Goal: Task Accomplishment & Management: Manage account settings

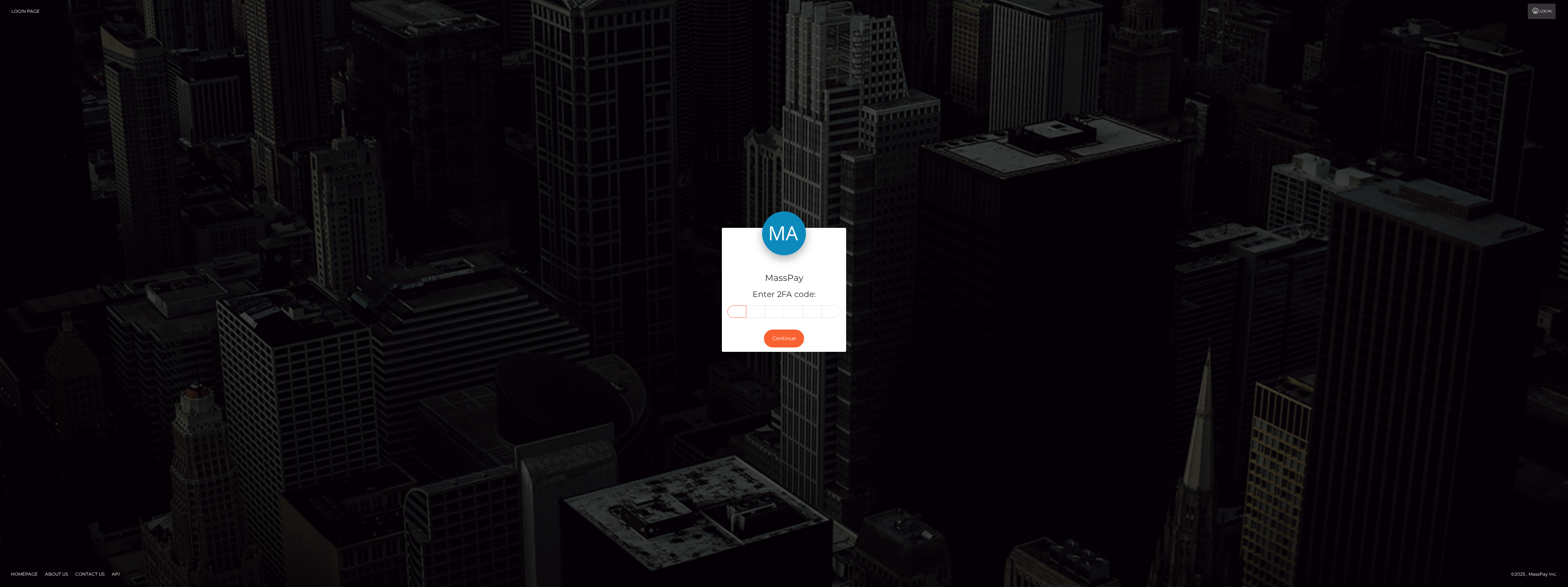
drag, startPoint x: 724, startPoint y: 322, endPoint x: 735, endPoint y: 309, distance: 17.0
paste input "7"
type input "7"
type input "9"
type input "6"
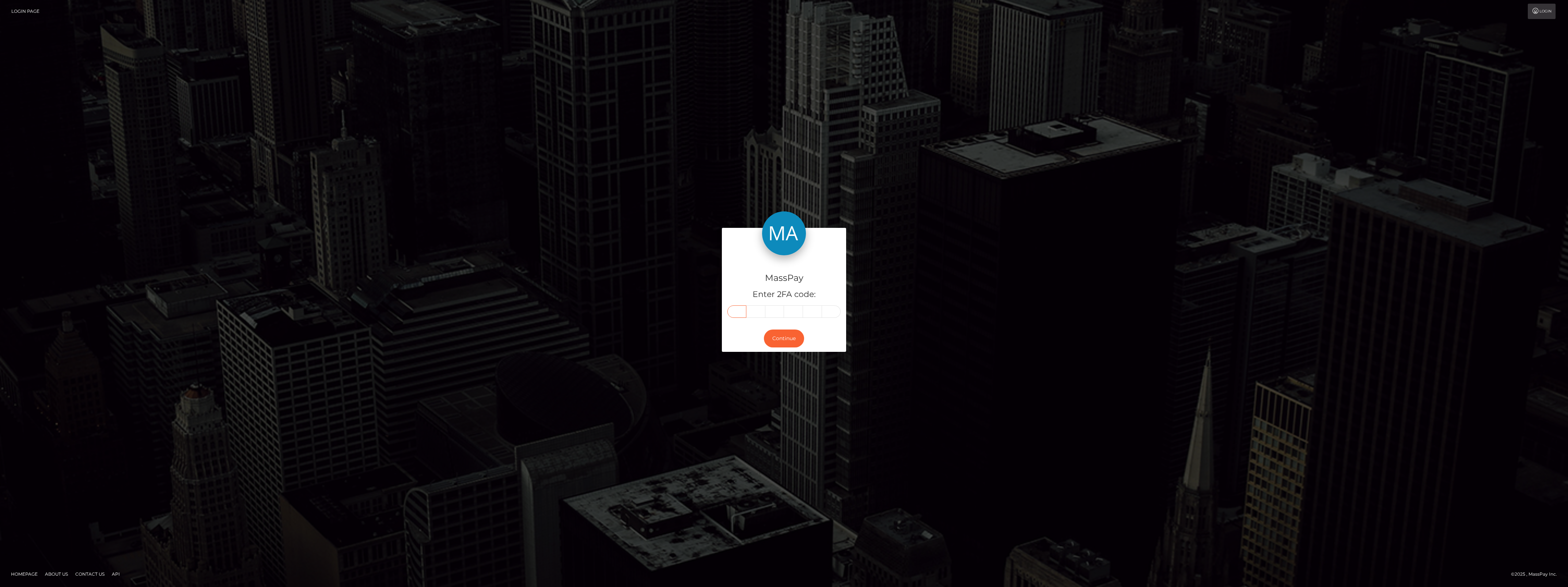
type input "2"
type input "3"
type input "2"
click at [778, 346] on button "Continue" at bounding box center [784, 338] width 40 height 18
click at [783, 344] on button "Continue" at bounding box center [784, 338] width 40 height 18
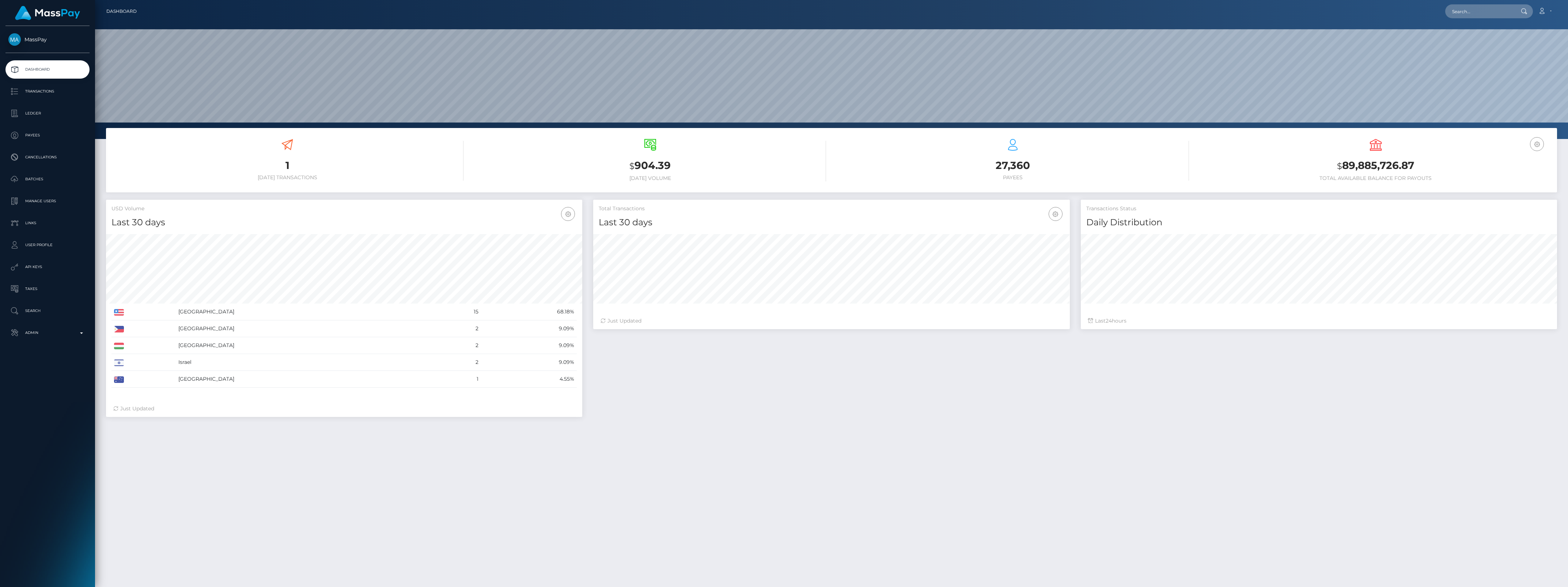
scroll to position [129, 476]
click at [58, 337] on p "Admin" at bounding box center [47, 332] width 78 height 11
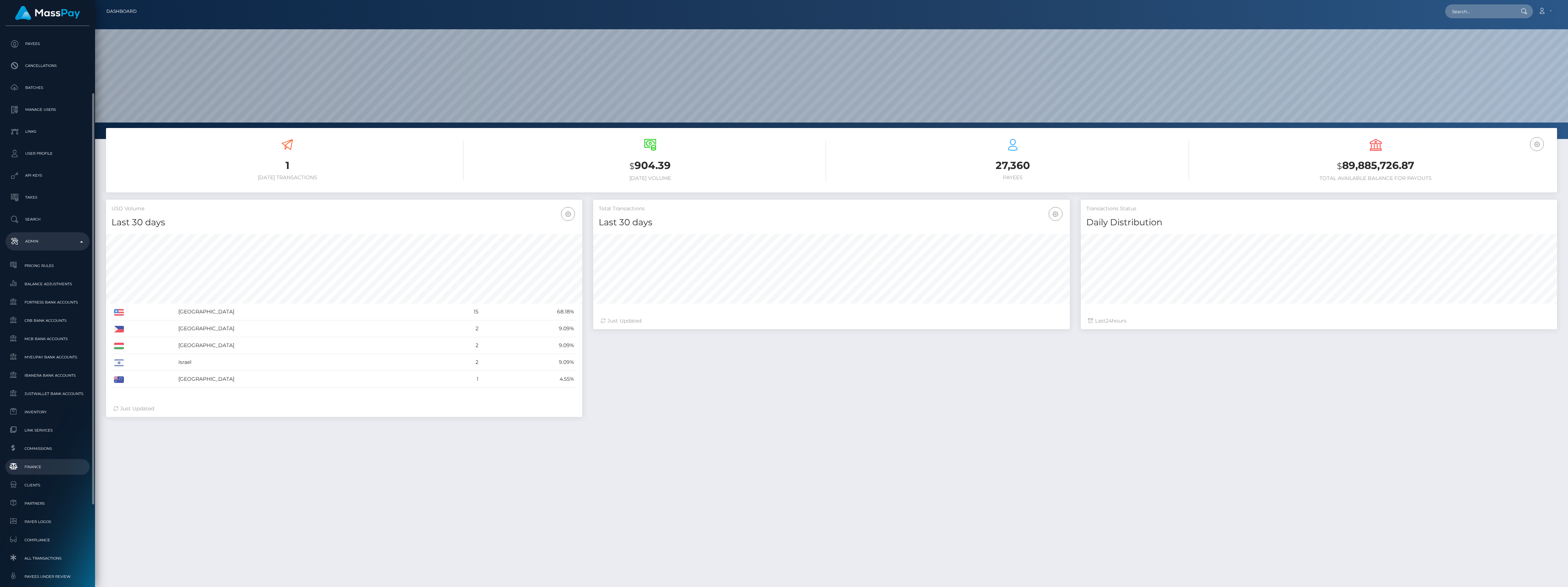
click at [59, 467] on span "Finance" at bounding box center [47, 467] width 78 height 9
click at [46, 546] on div "Choose Client" at bounding box center [47, 541] width 84 height 14
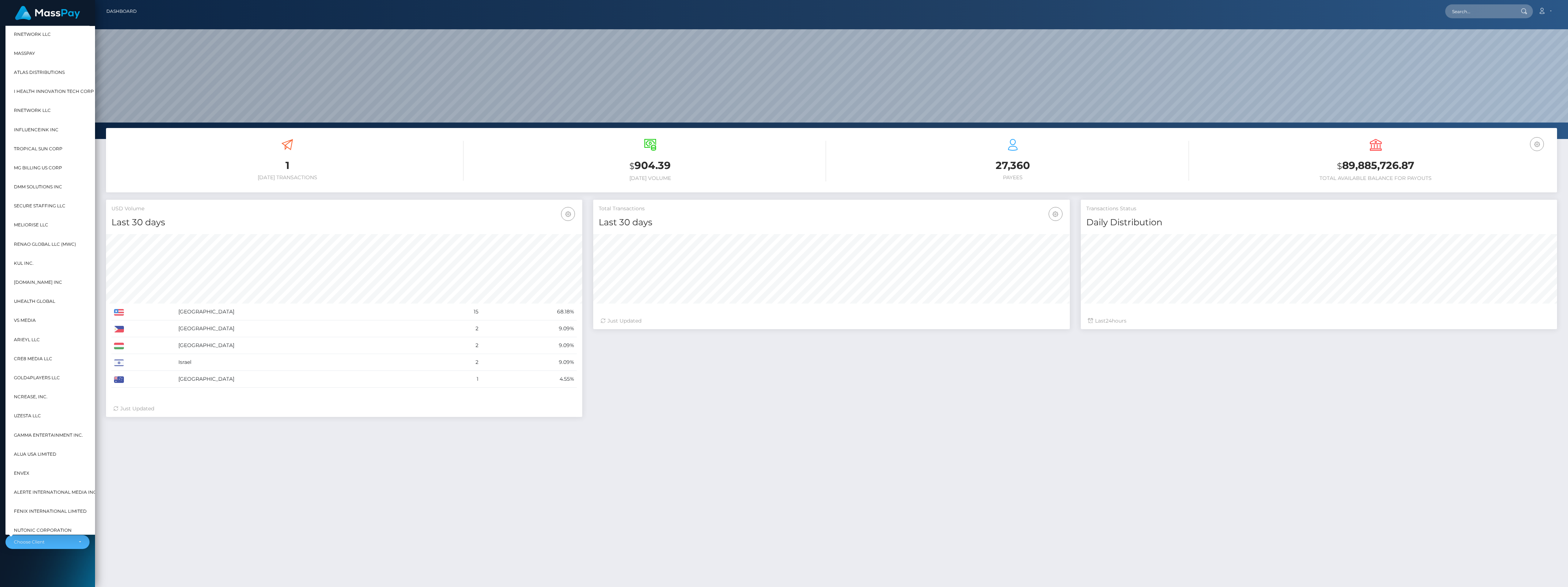
click at [162, 516] on div "1 Today Transactions $ 904.39 Today Volume 27,360" at bounding box center [831, 399] width 1473 height 542
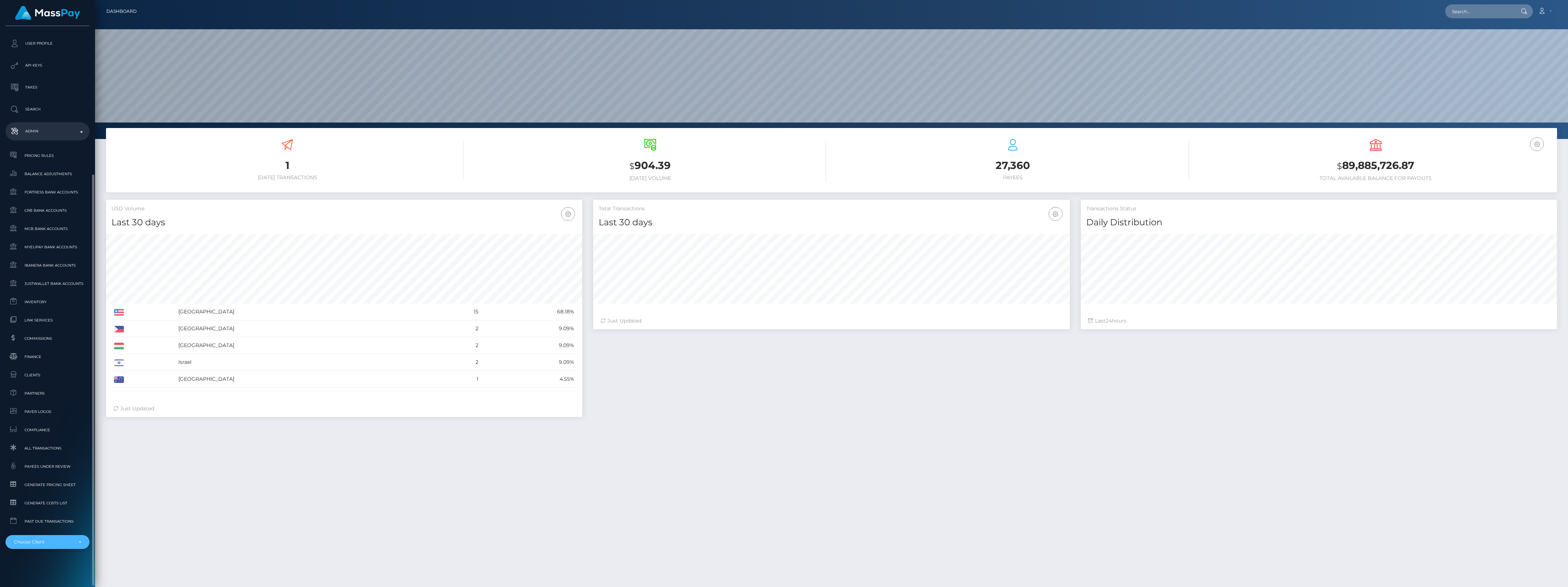
click at [67, 544] on div "Choose Client" at bounding box center [43, 542] width 59 height 6
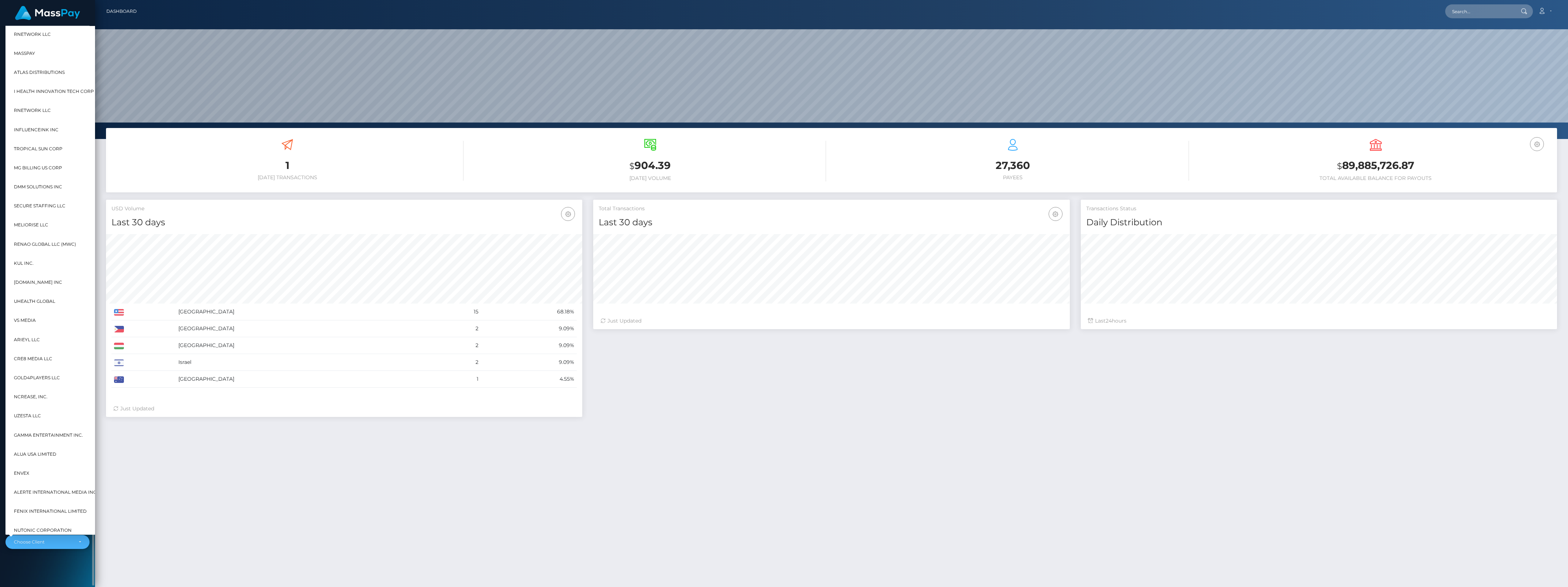
scroll to position [0, 8]
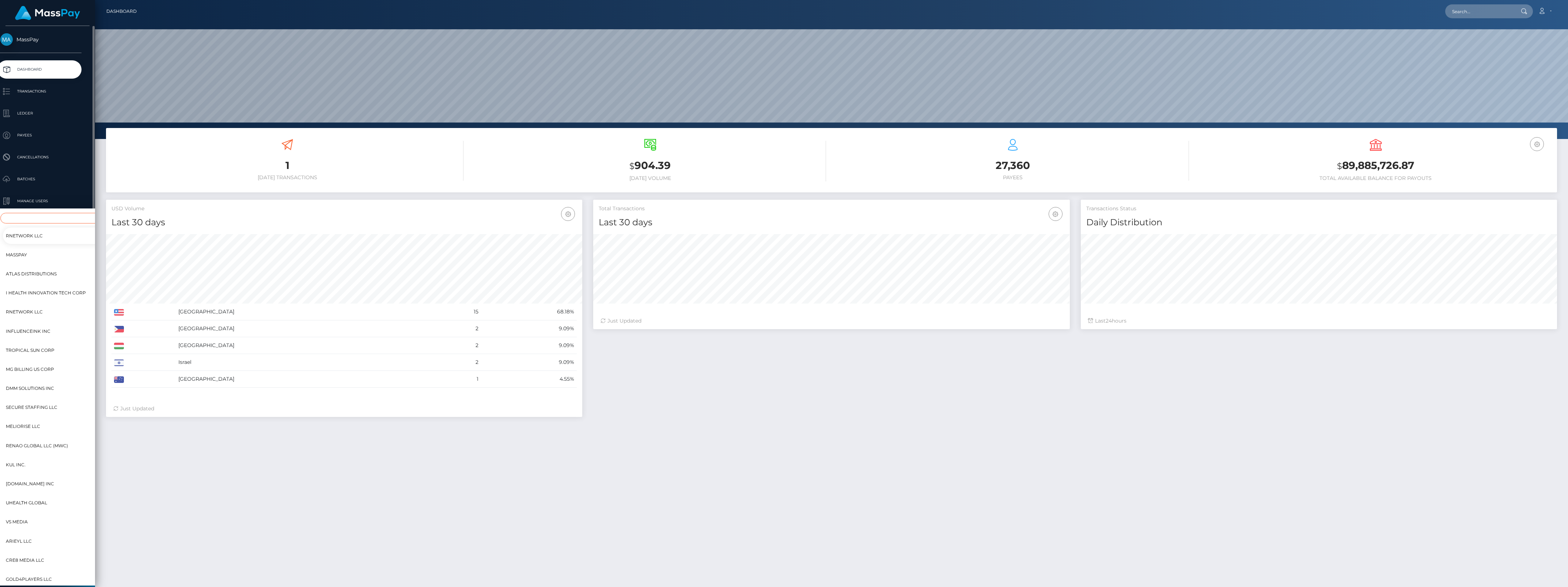
type input "n"
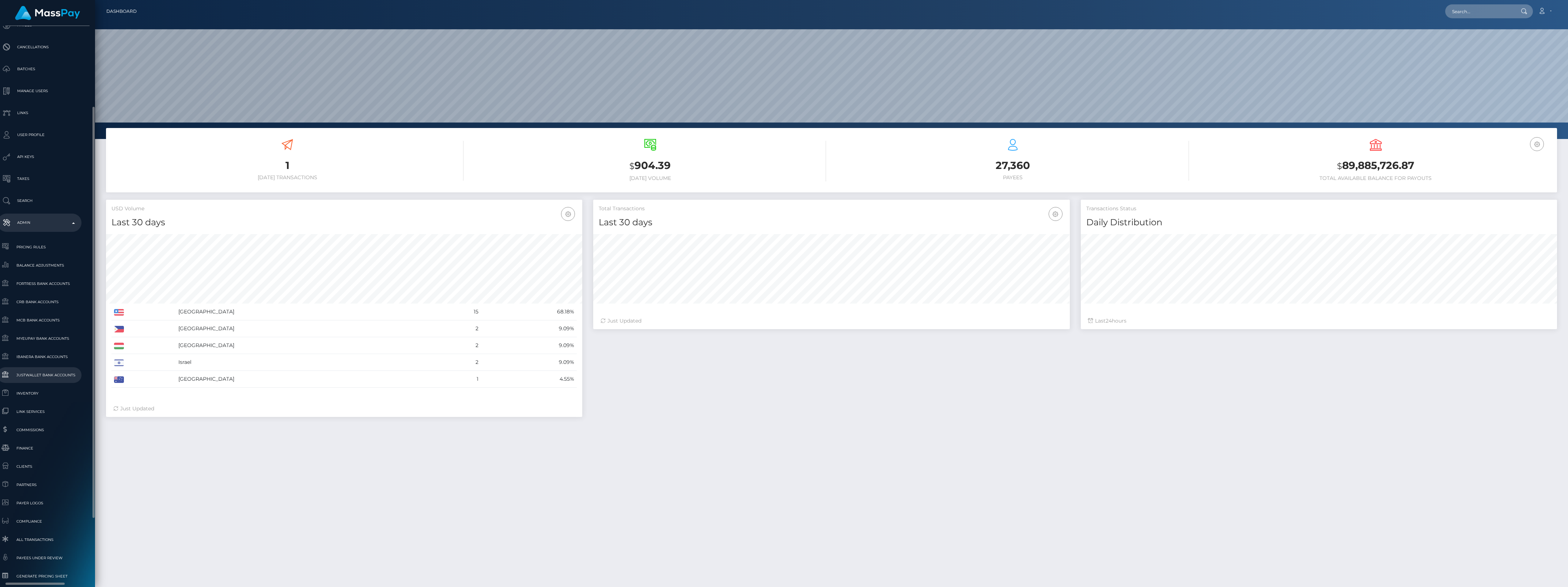
scroll to position [202, 8]
click at [38, 305] on span "Inventory" at bounding box center [40, 302] width 78 height 9
click at [49, 303] on span "Inventory" at bounding box center [40, 302] width 78 height 9
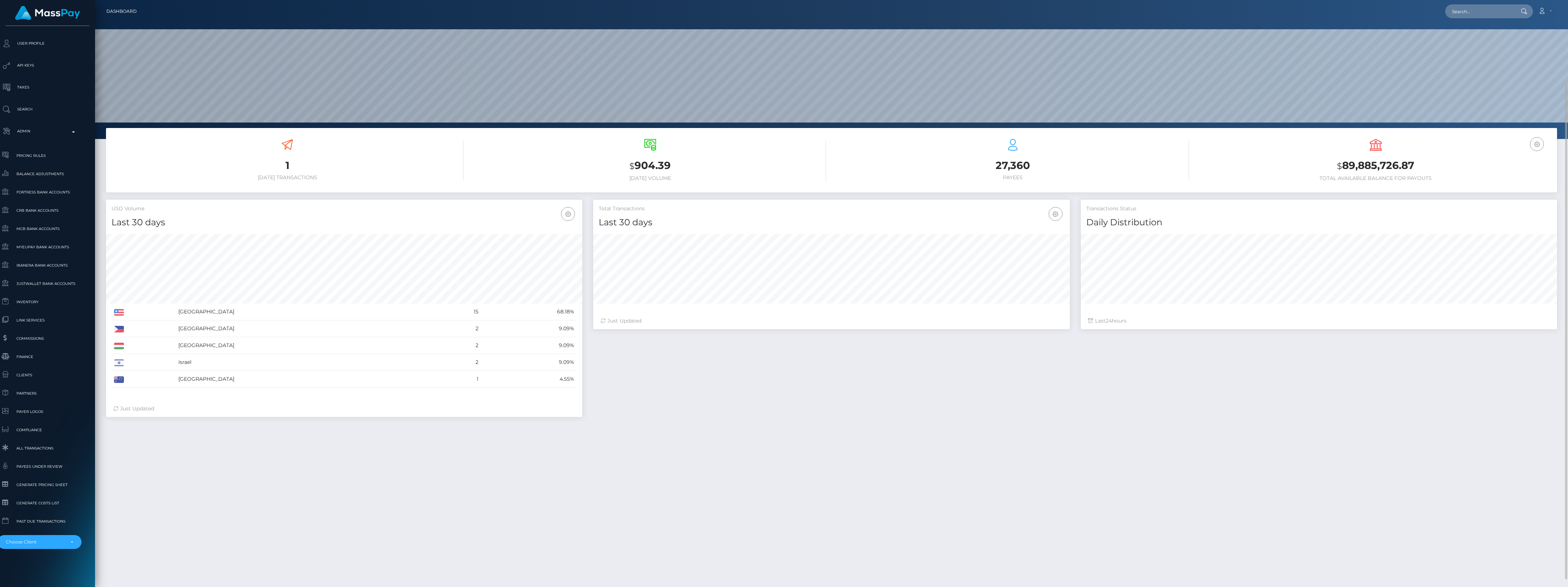
scroll to position [46, 0]
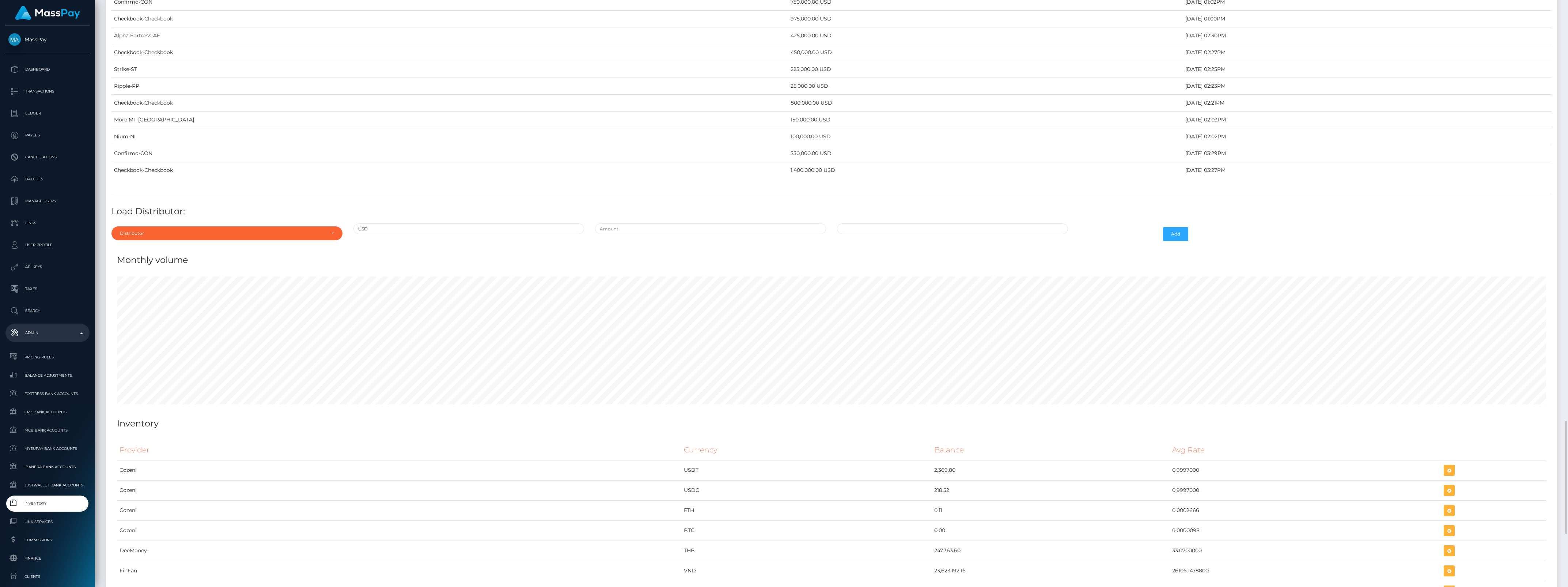
scroll to position [2042, 0]
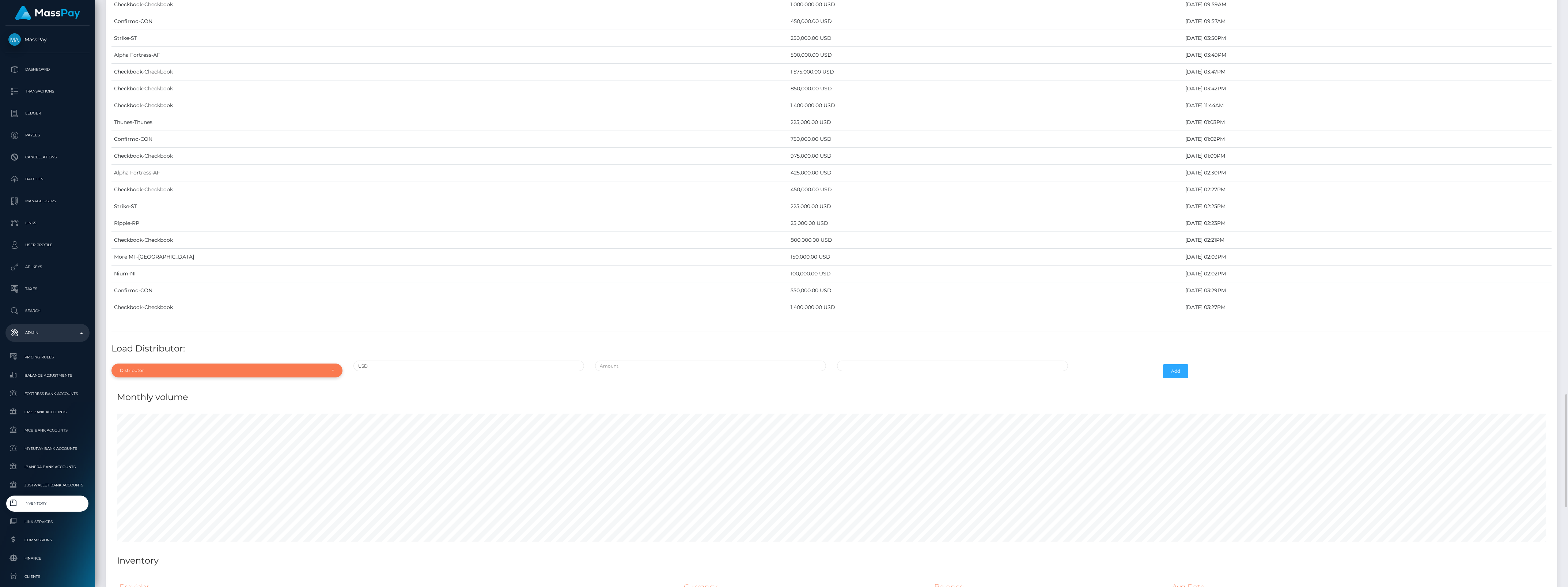
click at [229, 373] on div "Distributor" at bounding box center [223, 370] width 206 height 6
click at [510, 131] on td "Thunes-Thunes" at bounding box center [449, 122] width 676 height 17
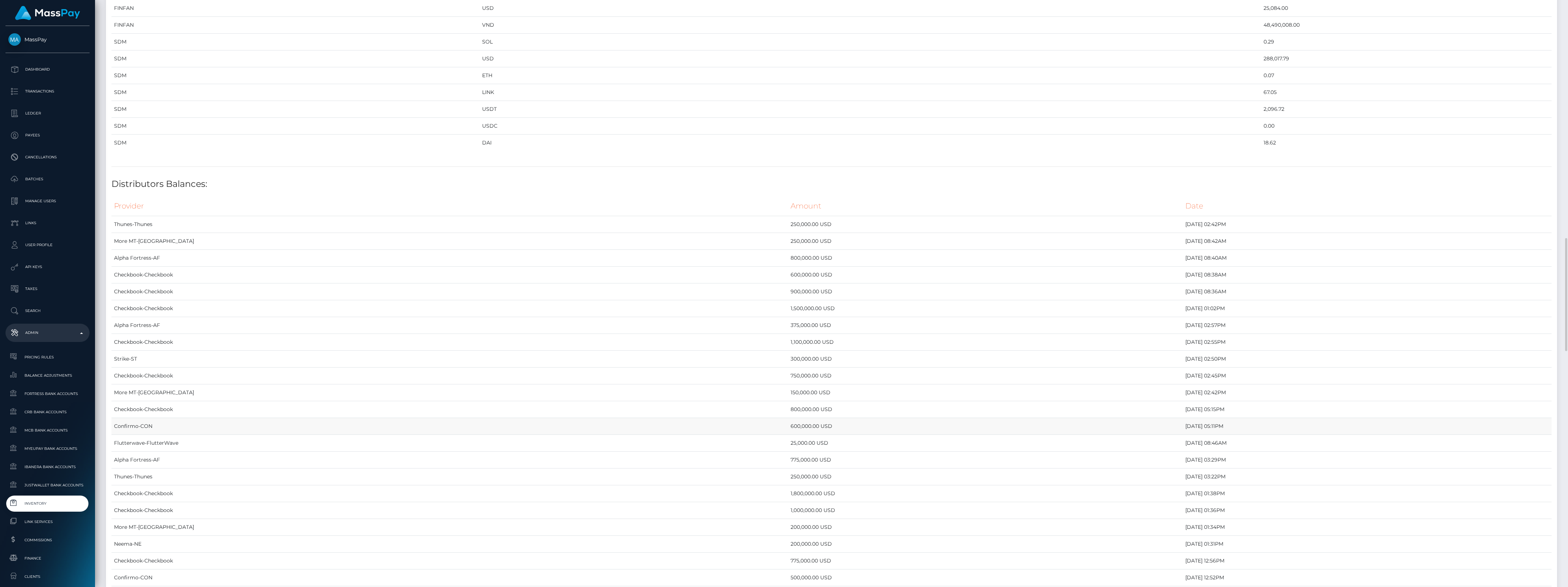
scroll to position [1280, 0]
drag, startPoint x: 1094, startPoint y: 357, endPoint x: 115, endPoint y: 289, distance: 981.4
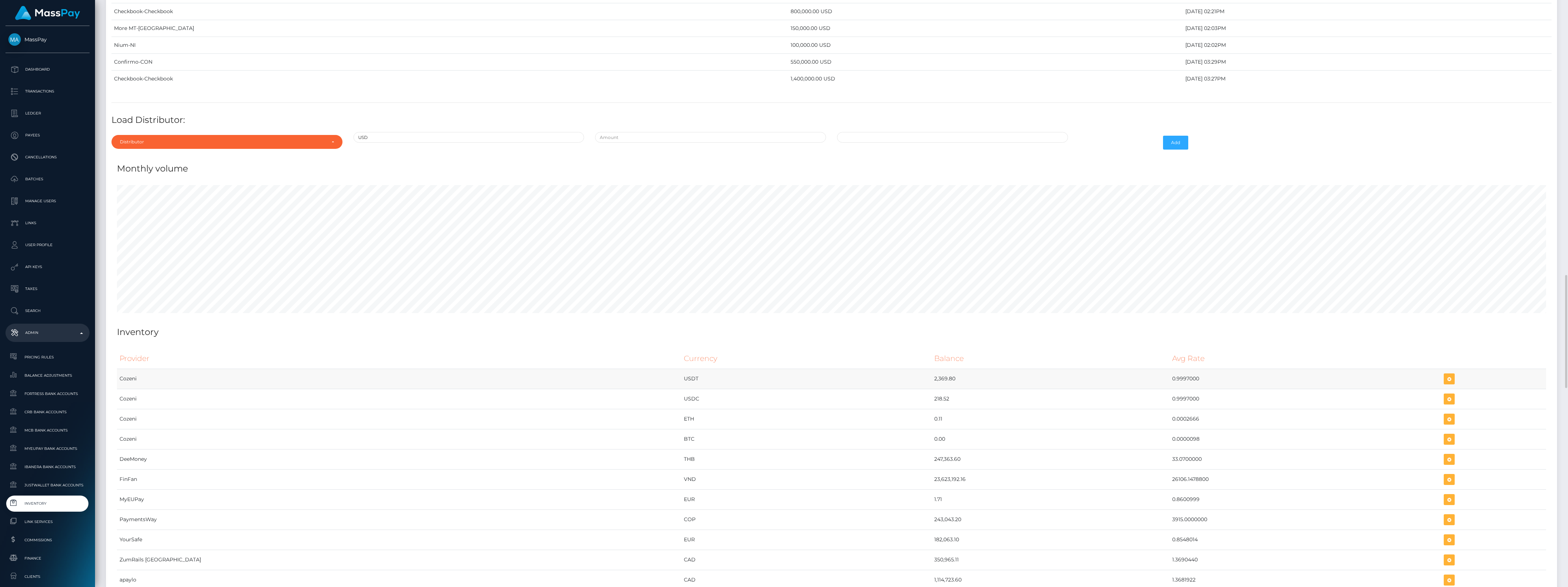
scroll to position [2088, 0]
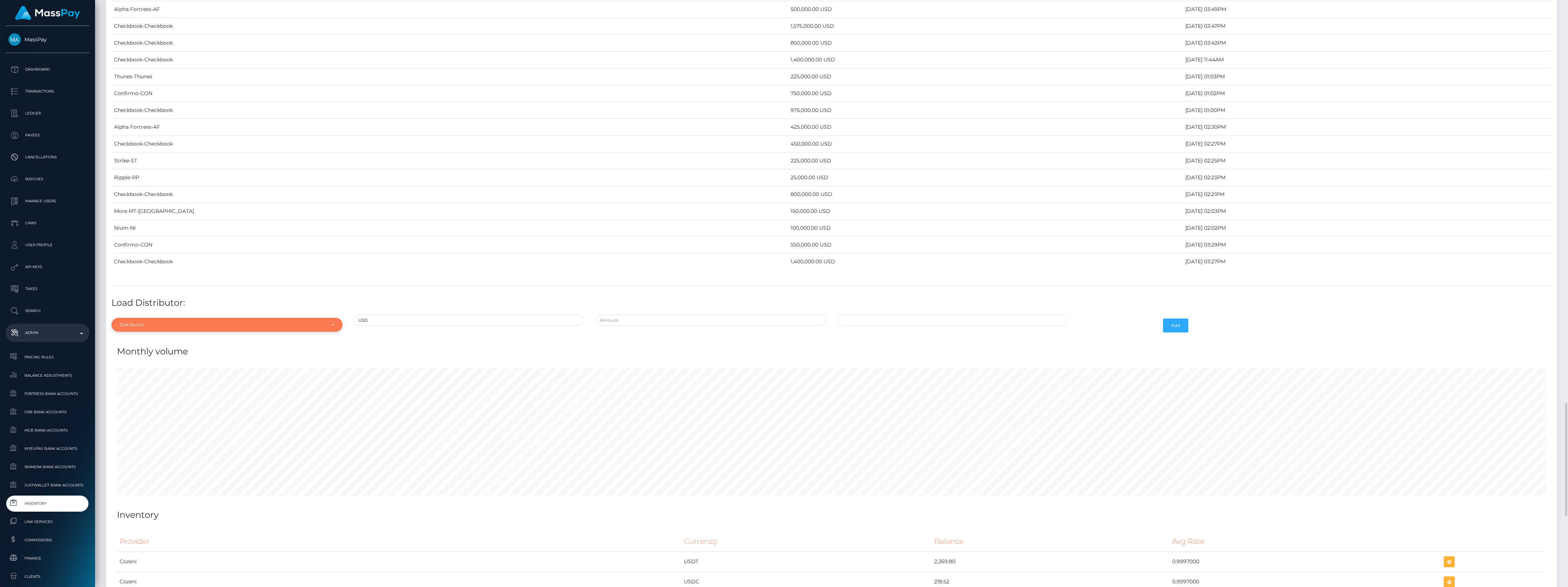
click at [171, 332] on div "Distributor" at bounding box center [226, 325] width 231 height 14
click at [154, 219] on input "Search" at bounding box center [227, 213] width 225 height 10
type input "NI"
click at [170, 314] on link "Nium" at bounding box center [226, 308] width 231 height 13
select select "26"
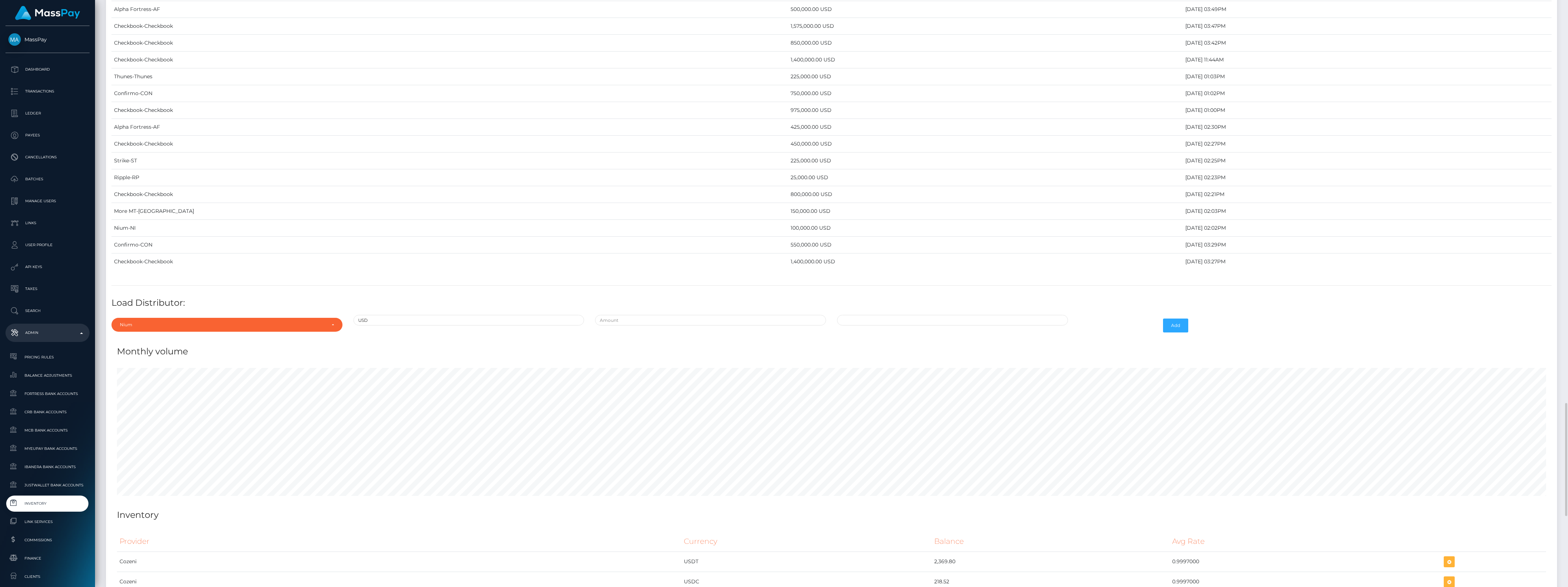
click at [678, 336] on div at bounding box center [711, 325] width 242 height 21
click at [678, 325] on input "text" at bounding box center [710, 320] width 231 height 10
type input "$100,000.0000000"
click at [990, 336] on div "08/12/2025 12:02 PM" at bounding box center [953, 325] width 242 height 21
click at [967, 325] on input "08/12/2025 12:02 PM" at bounding box center [952, 320] width 231 height 10
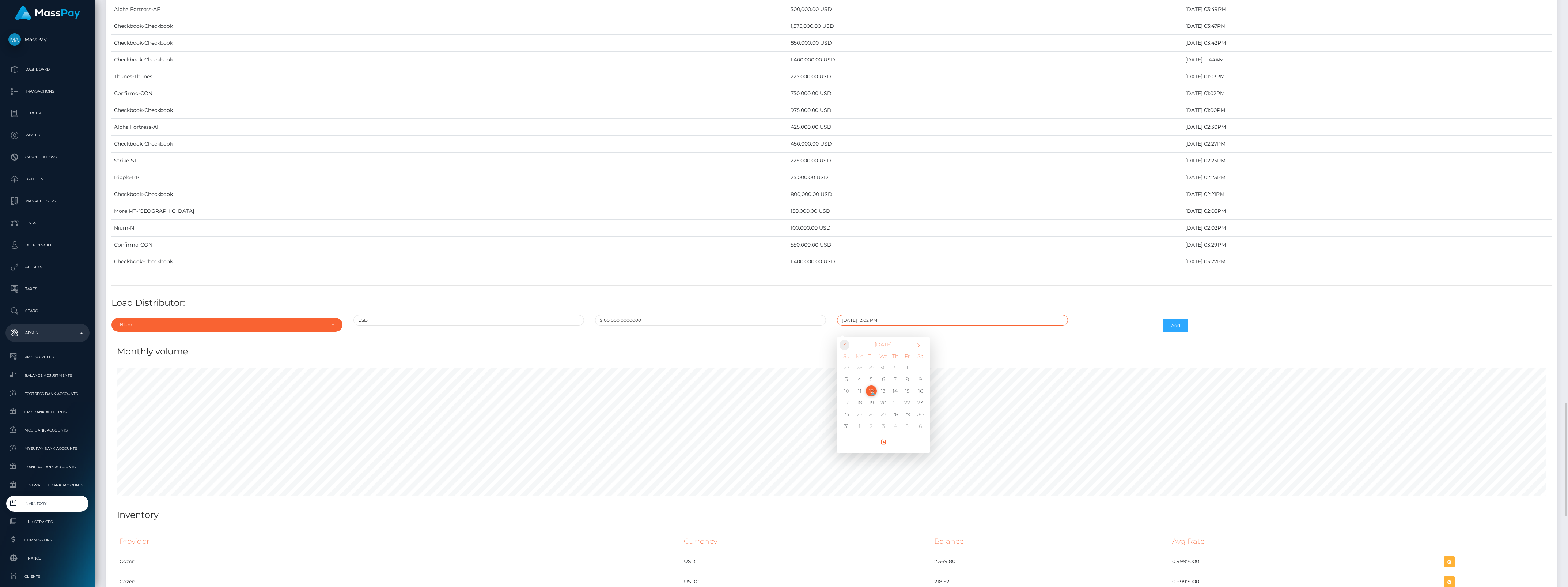
click at [846, 350] on span at bounding box center [844, 345] width 10 height 10
click at [892, 420] on td "31" at bounding box center [895, 414] width 12 height 12
type input "07/31/2025 12:02 PM"
drag, startPoint x: 1081, startPoint y: 343, endPoint x: 1122, endPoint y: 345, distance: 41.0
click at [1082, 336] on div "Add" at bounding box center [1134, 325] width 121 height 21
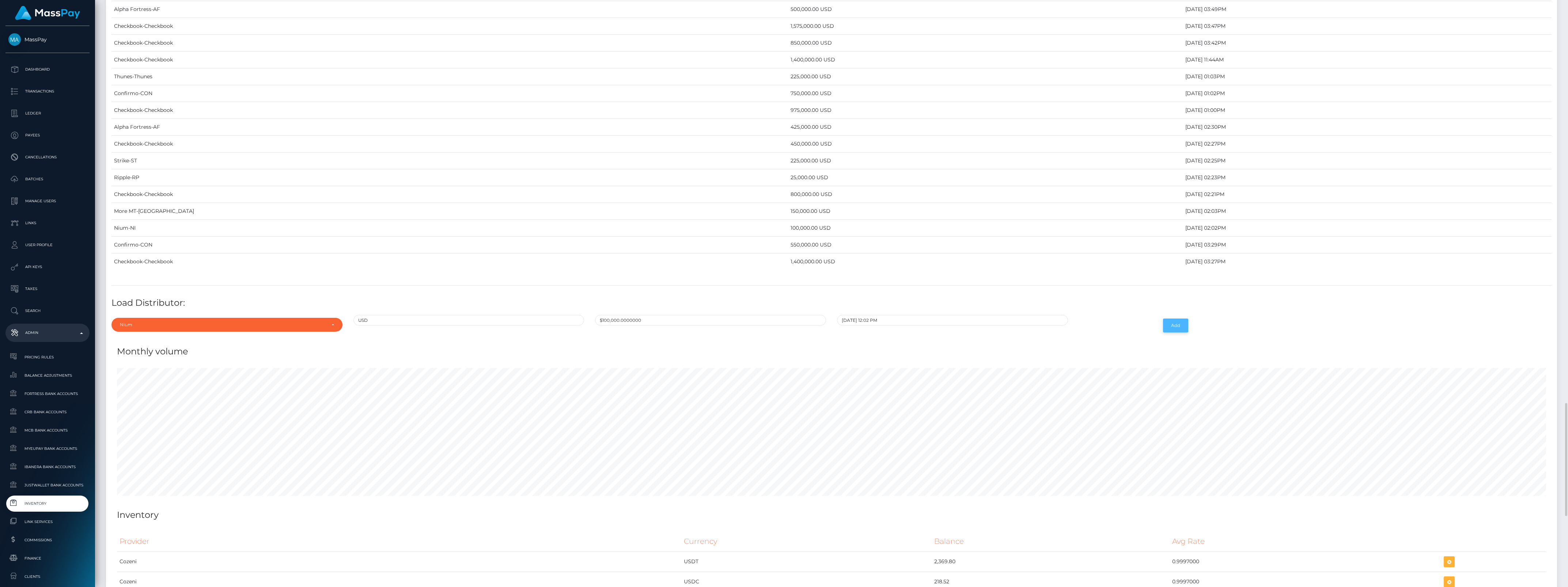
click at [1174, 332] on button "Add" at bounding box center [1175, 325] width 25 height 14
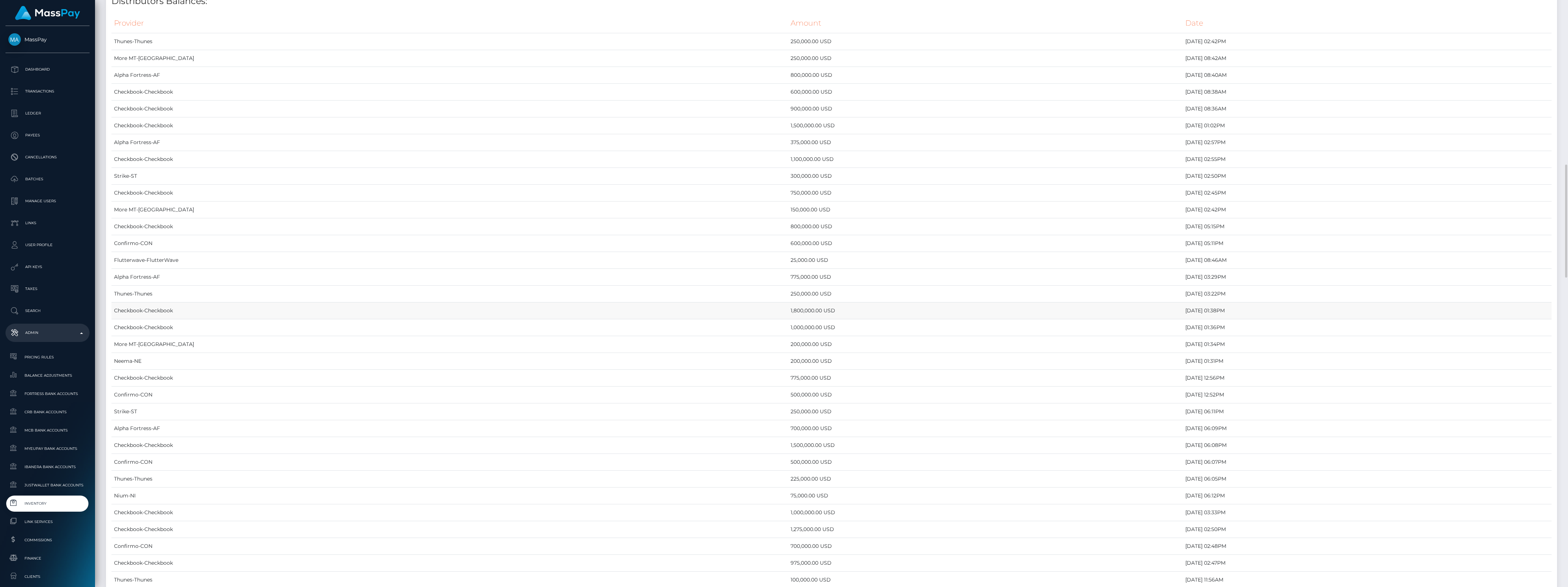
scroll to position [1326, 0]
drag, startPoint x: 1088, startPoint y: 273, endPoint x: 870, endPoint y: 244, distance: 219.9
click at [870, 244] on tbody "Thunes-Thunes 250,000.00 USD August 5, 2025 02:42PM More MT-MO 250,000.00 USD A…" at bounding box center [831, 579] width 1440 height 909
drag, startPoint x: 870, startPoint y: 244, endPoint x: 1066, endPoint y: 278, distance: 198.9
click at [1183, 276] on td "July 31, 2025 02:50PM" at bounding box center [1367, 268] width 369 height 17
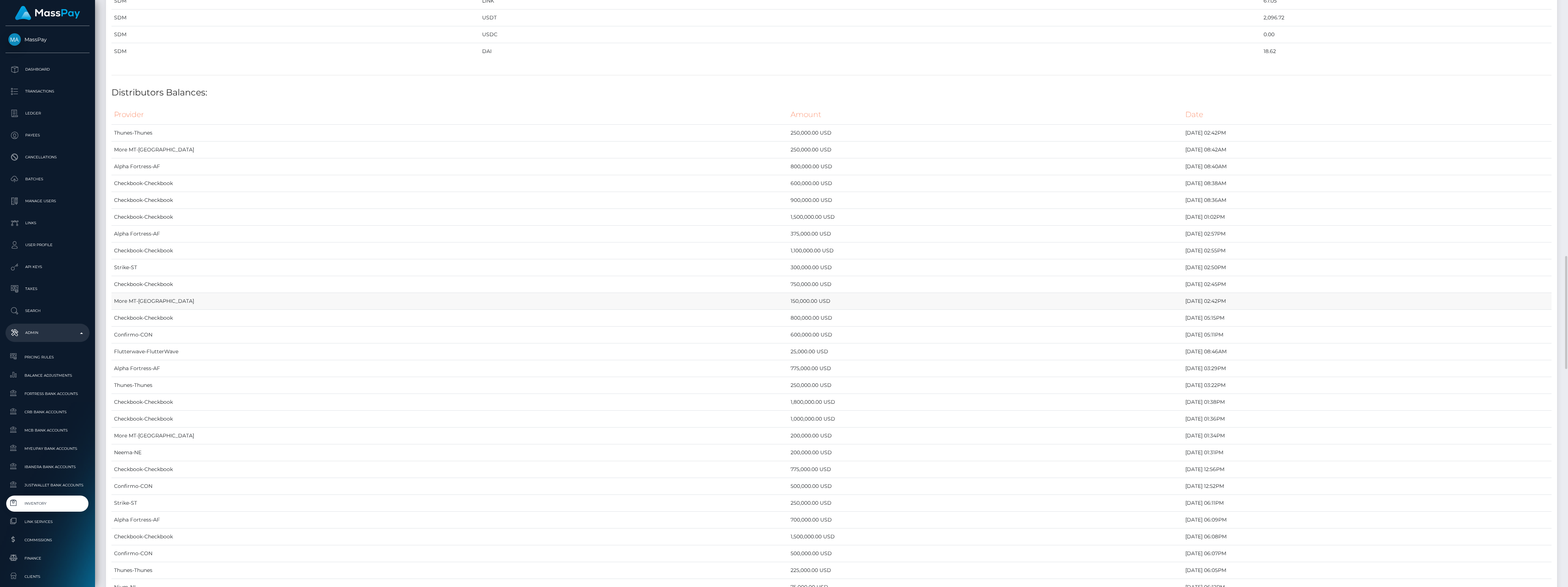
click at [1183, 304] on td "July 31, 2025 02:42PM" at bounding box center [1367, 301] width 369 height 17
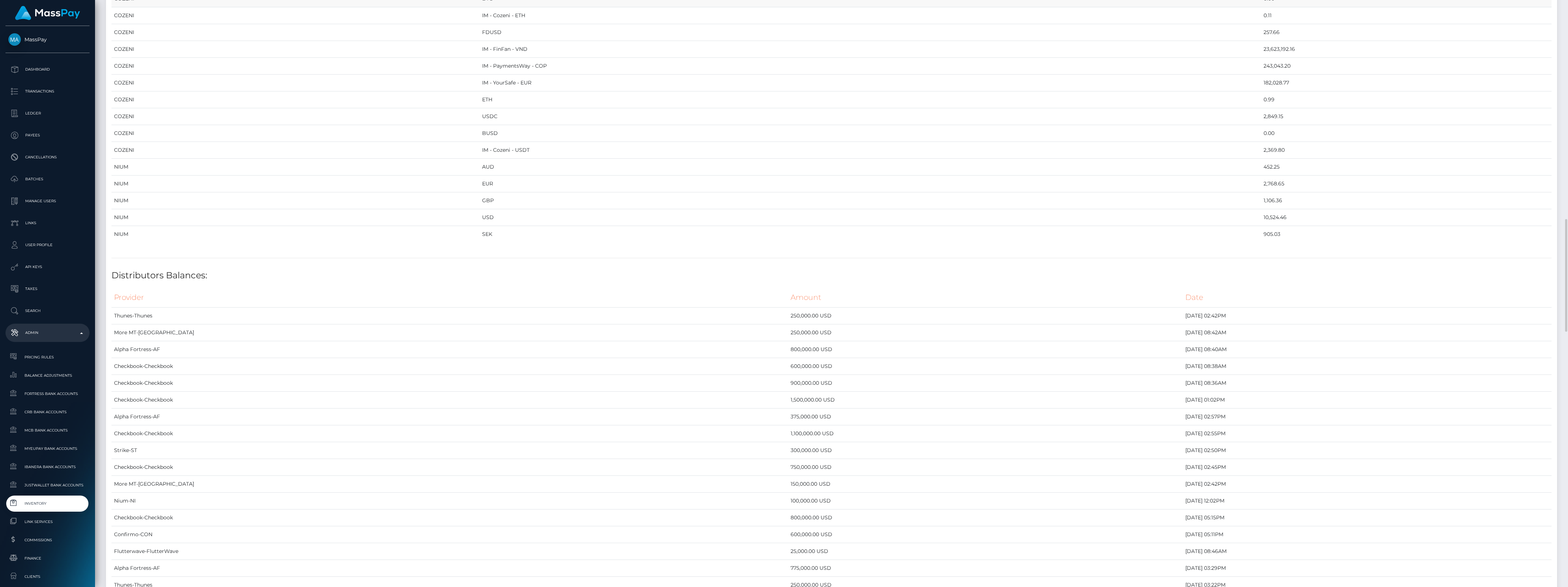
scroll to position [1234, 0]
drag, startPoint x: 1088, startPoint y: 417, endPoint x: 265, endPoint y: 415, distance: 823.0
click at [265, 415] on tr "Nium-NI 100,000.00 USD July 31, 2025 12:02PM" at bounding box center [831, 410] width 1440 height 17
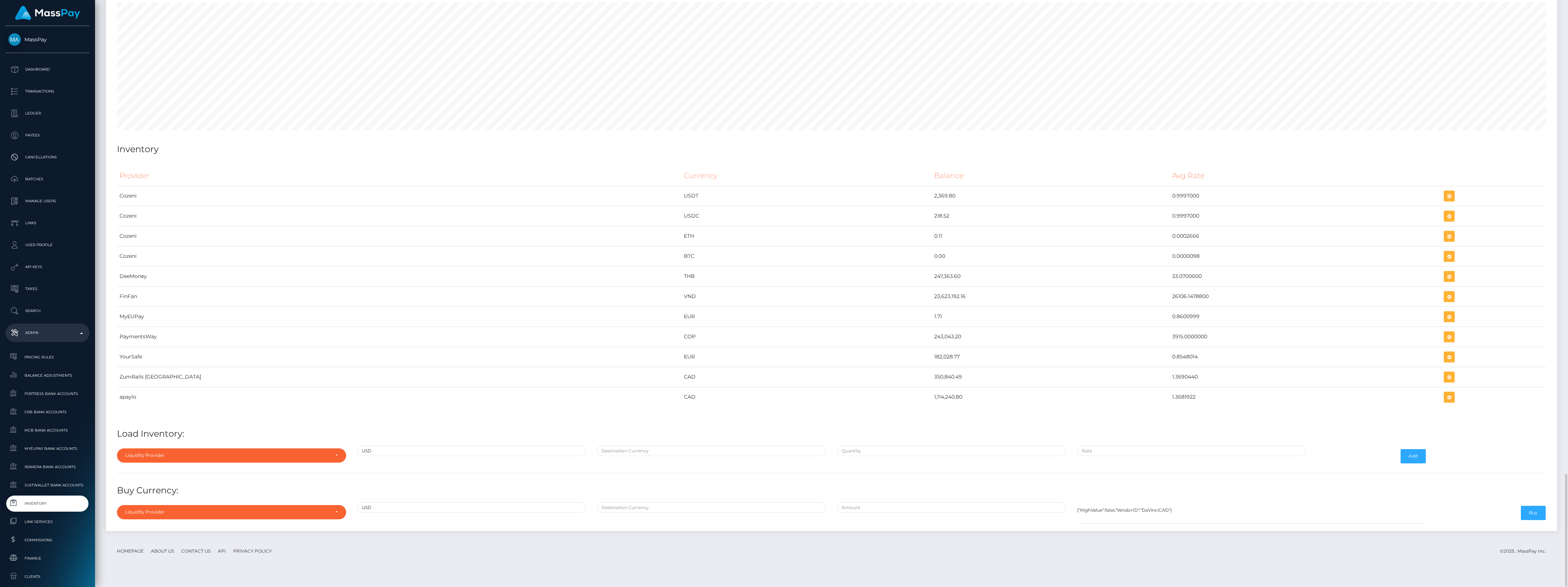
scroll to position [2333, 0]
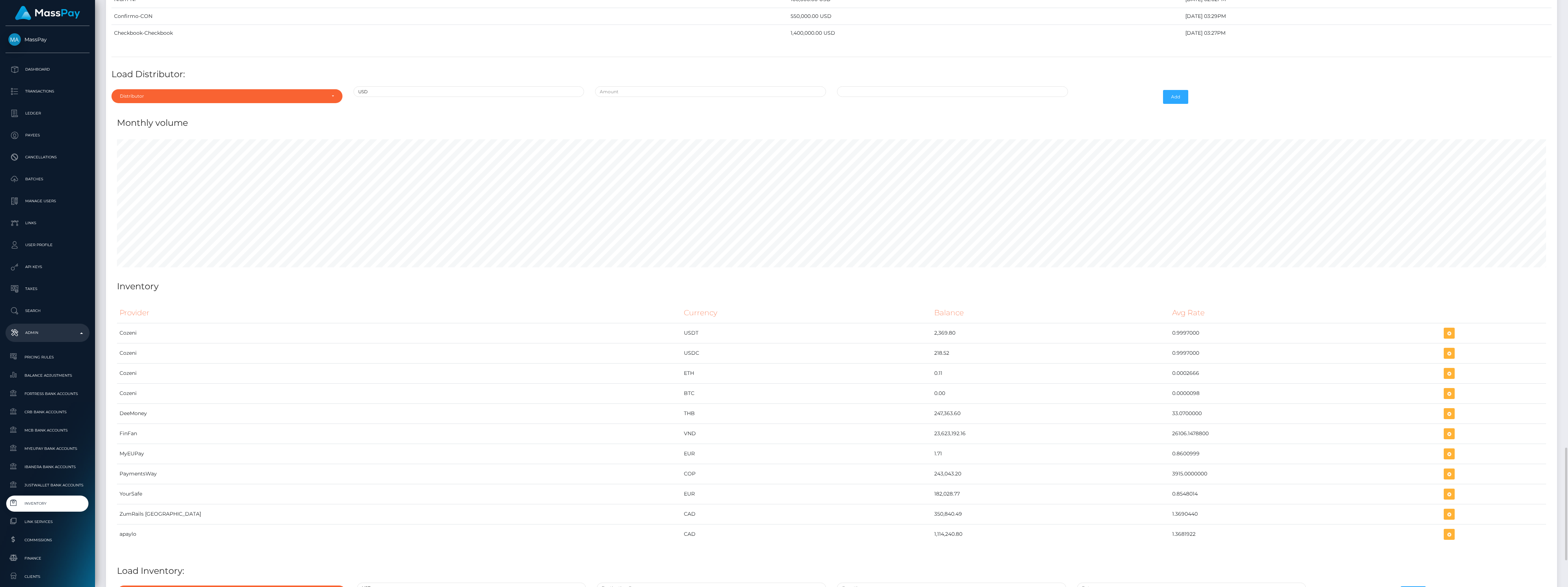
click at [204, 98] on div "Distributor Alpha Fortress Apaylo Aquanow AZA Beam Braid Checkbook Circle Confi…" at bounding box center [227, 97] width 242 height 21
click at [208, 103] on div "Distributor" at bounding box center [226, 96] width 231 height 14
type input "conf"
drag, startPoint x: 183, startPoint y: 132, endPoint x: 185, endPoint y: 138, distance: 6.3
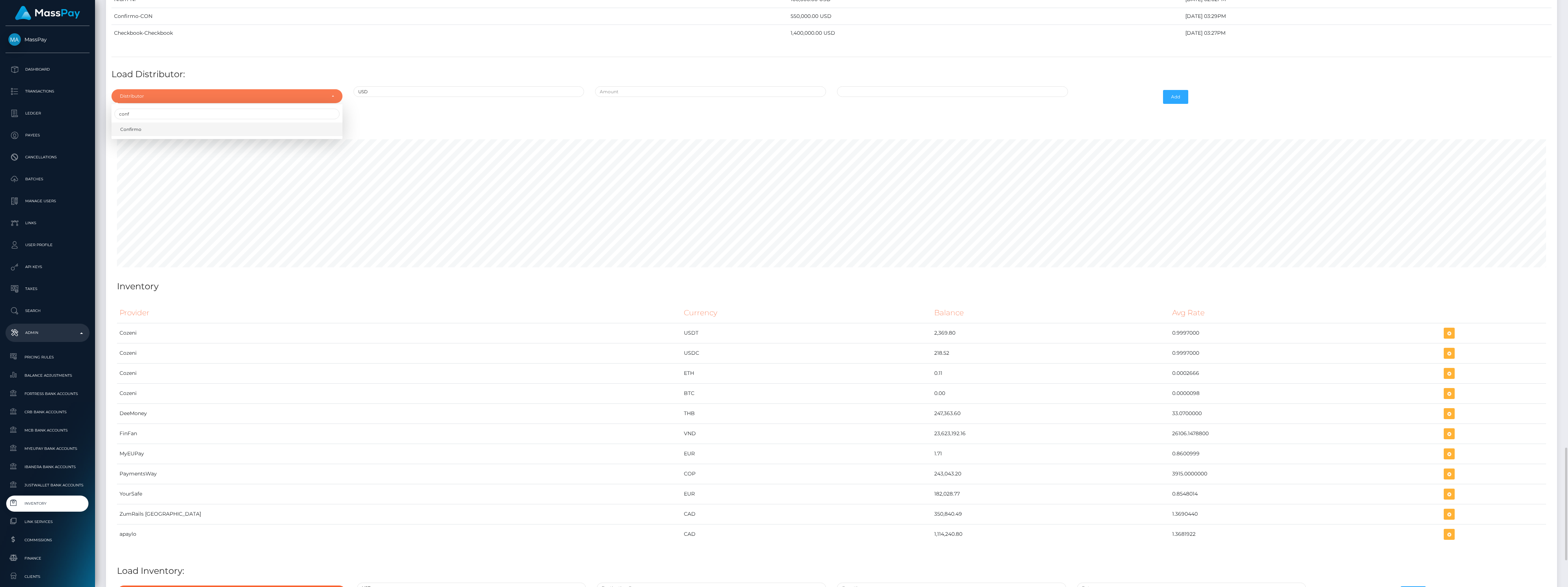
click at [183, 133] on div "Confirmo" at bounding box center [226, 128] width 231 height 15
click at [192, 99] on div "Distributor Alpha Fortress Apaylo Aquanow AZA Beam Braid Checkbook Circle Confi…" at bounding box center [227, 97] width 242 height 21
click at [192, 99] on div "Distributor" at bounding box center [223, 96] width 206 height 6
click at [192, 119] on input "Search" at bounding box center [227, 113] width 225 height 10
type input "conf"
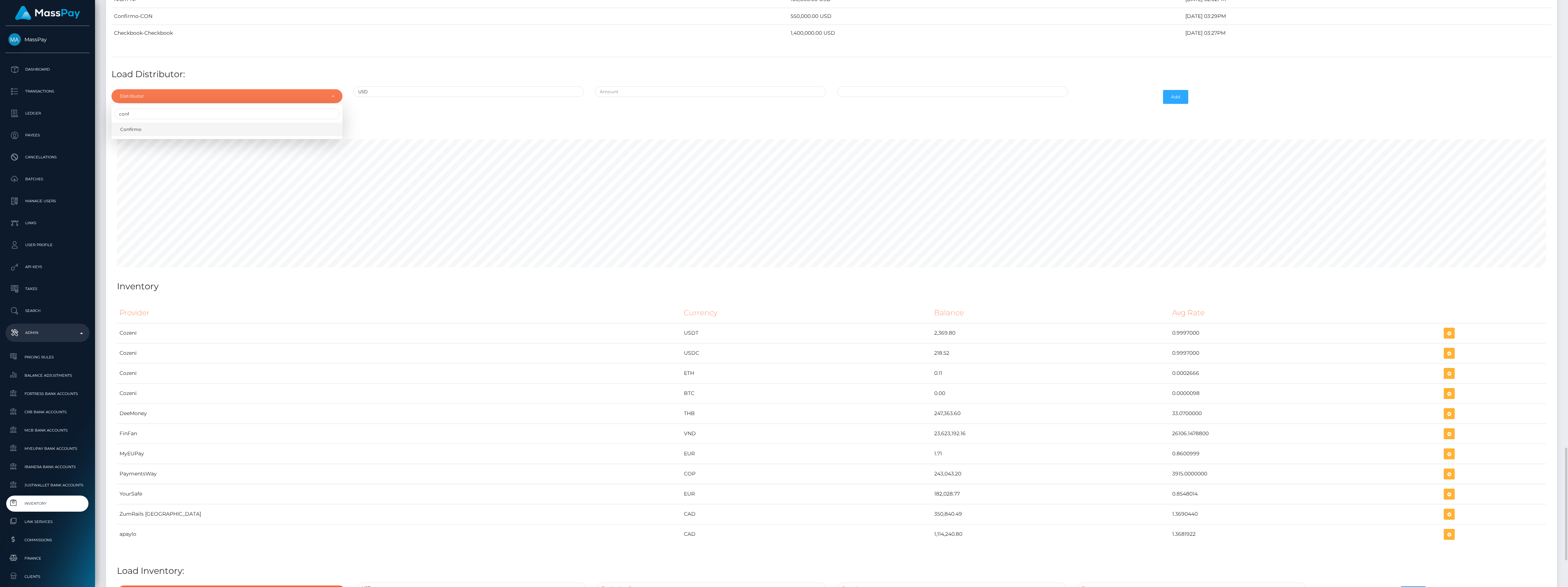
click at [192, 136] on link "Confirmo" at bounding box center [226, 129] width 231 height 13
select select "48"
click at [653, 97] on input "text" at bounding box center [710, 91] width 231 height 10
type input "$750,000.0000000"
click at [931, 97] on input "08/12/2025 12:05 PM" at bounding box center [952, 91] width 231 height 10
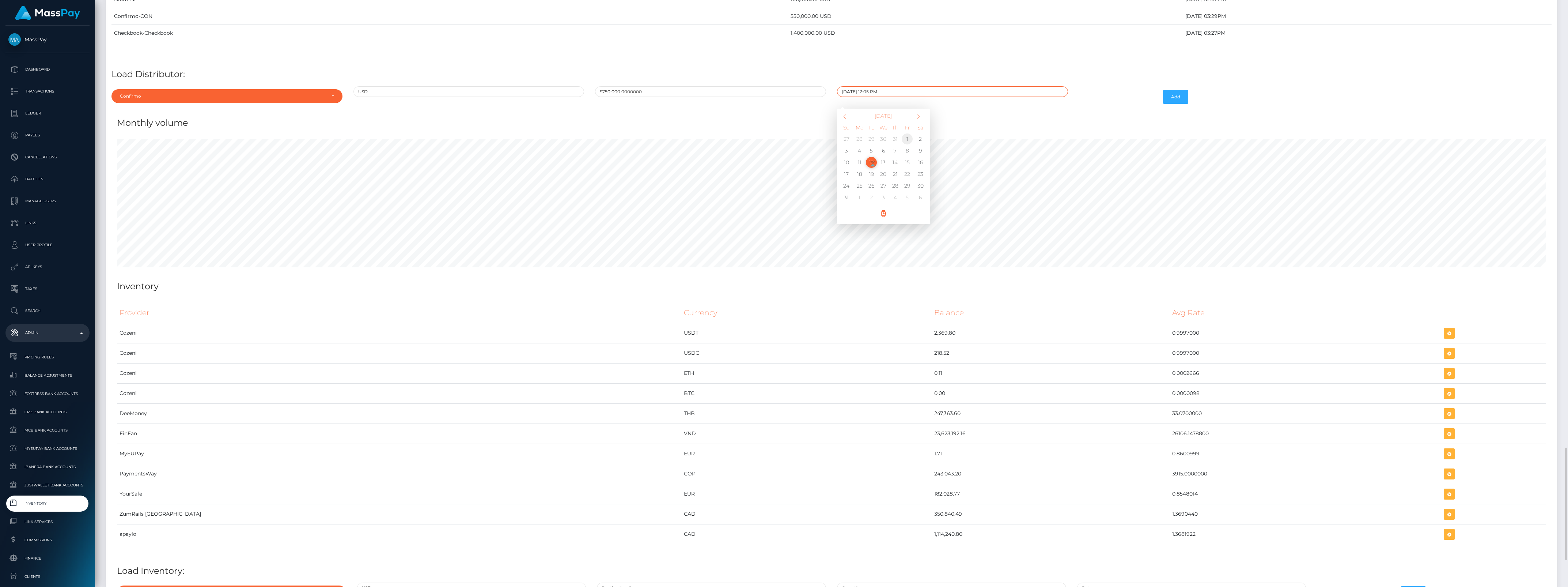
click at [901, 145] on td "1" at bounding box center [908, 139] width 12 height 12
type input "08/01/2025 12:05 PM"
click at [1082, 108] on div "Add" at bounding box center [1134, 97] width 121 height 21
click at [1175, 104] on button "Add" at bounding box center [1175, 97] width 25 height 14
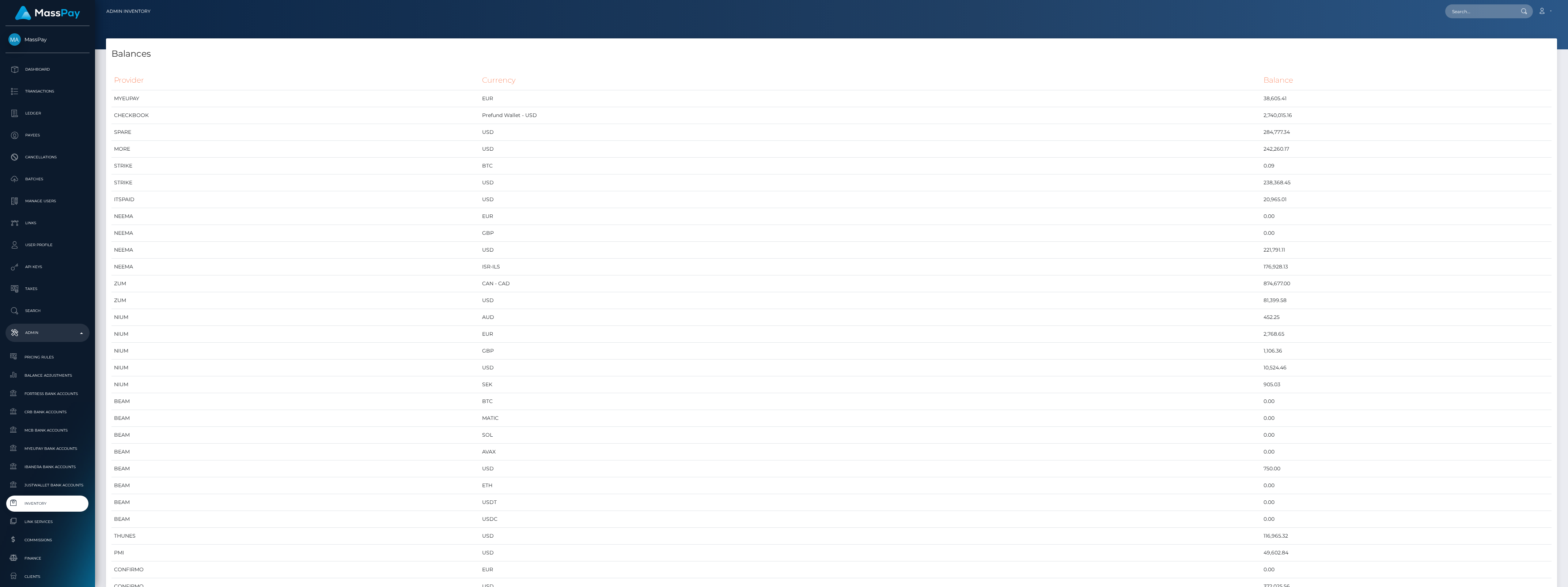
scroll to position [2993, 1451]
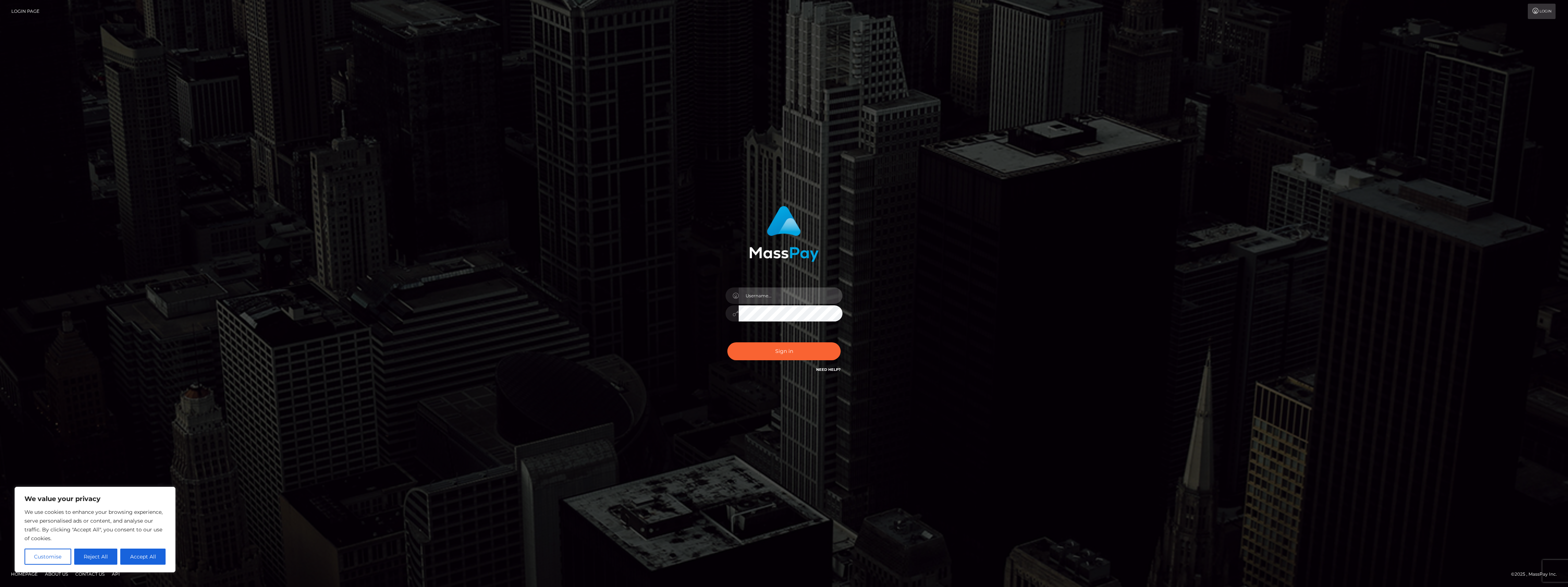
type input "bengreen"
click at [726, 346] on div "Sign in Need Help?" at bounding box center [784, 354] width 128 height 32
click at [733, 350] on button "Sign in" at bounding box center [784, 351] width 113 height 18
type input "bengreen"
click at [797, 360] on div "Sign in Need Help?" at bounding box center [784, 354] width 128 height 32
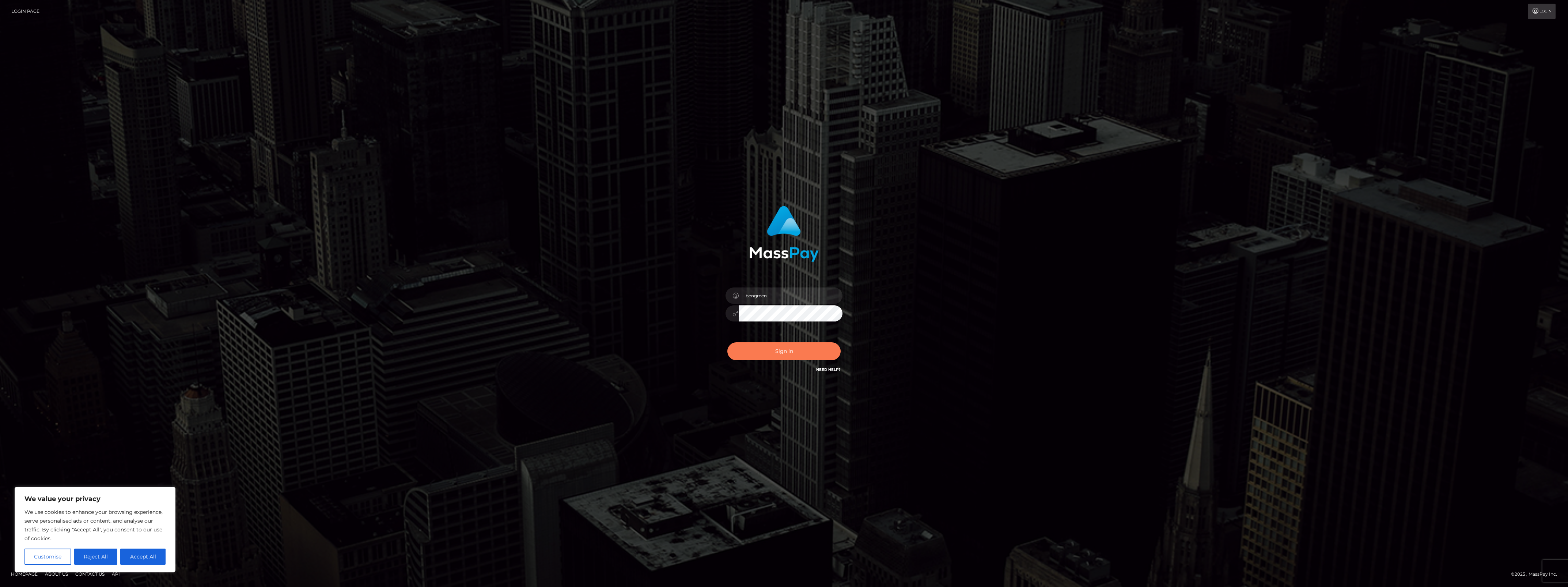
click at [796, 358] on button "Sign in" at bounding box center [784, 351] width 113 height 18
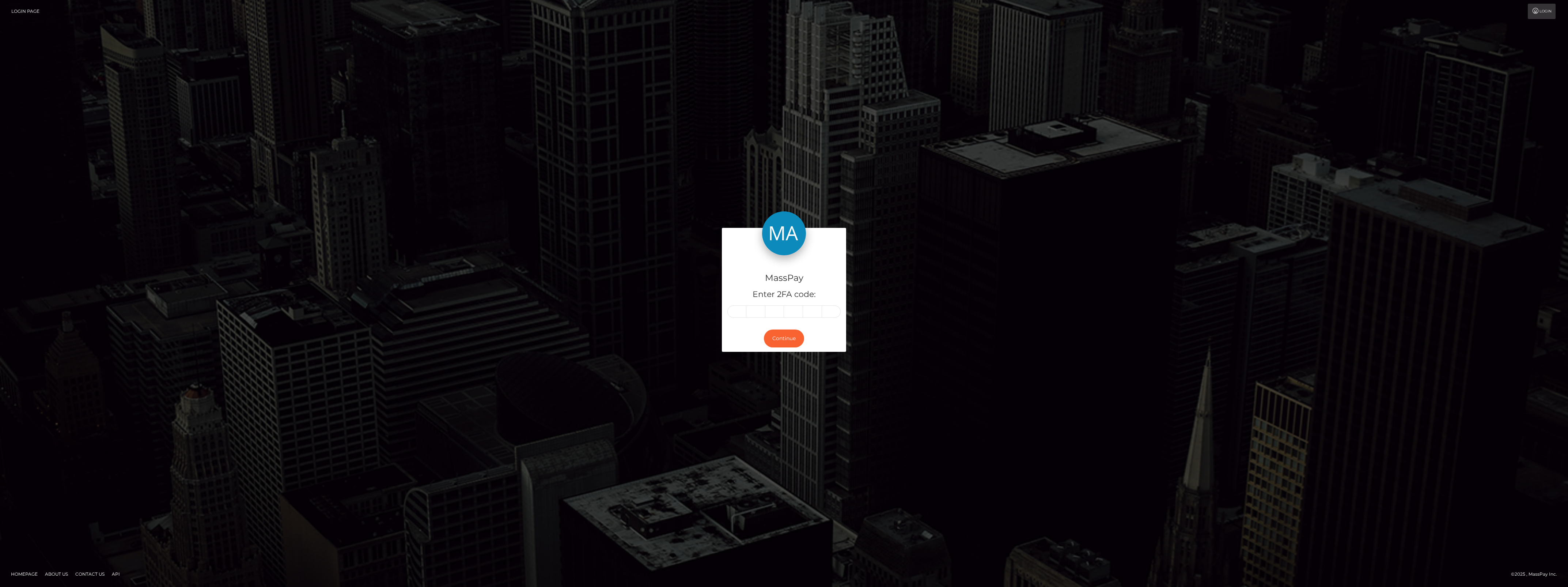
type input "3"
type input "9"
type input "5"
type input "2"
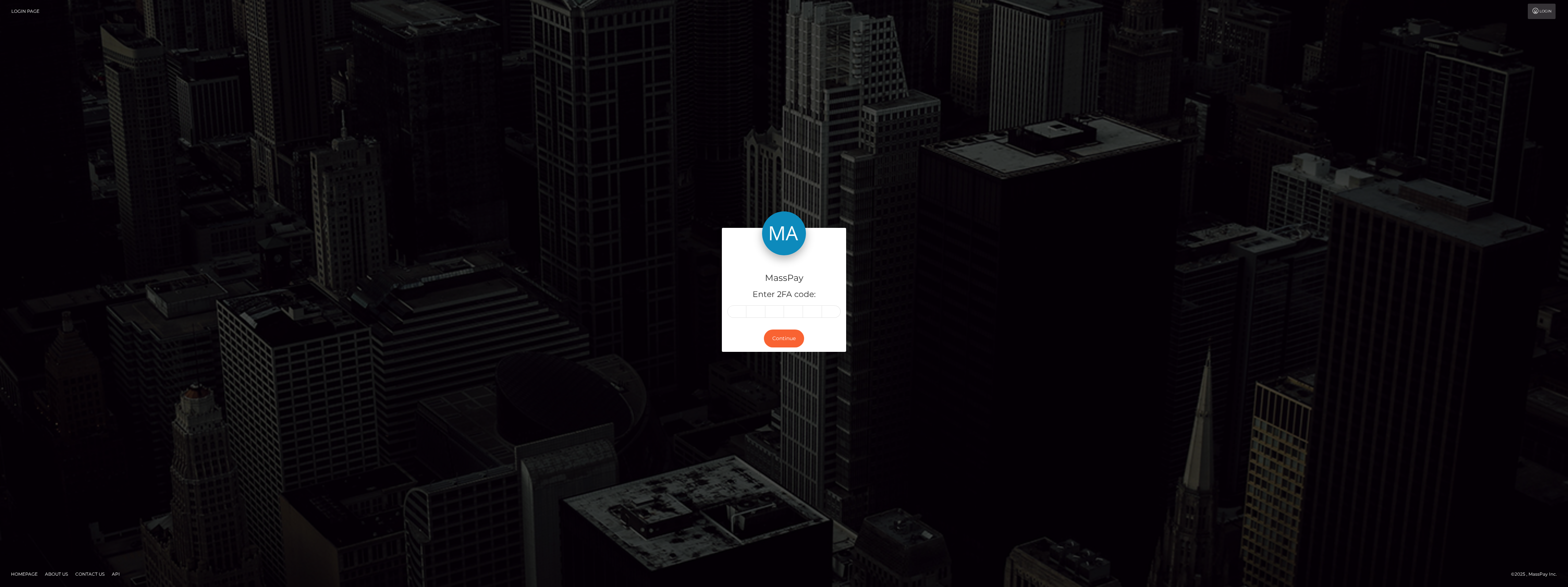
type input "3"
click at [779, 343] on button "Continue" at bounding box center [784, 338] width 40 height 18
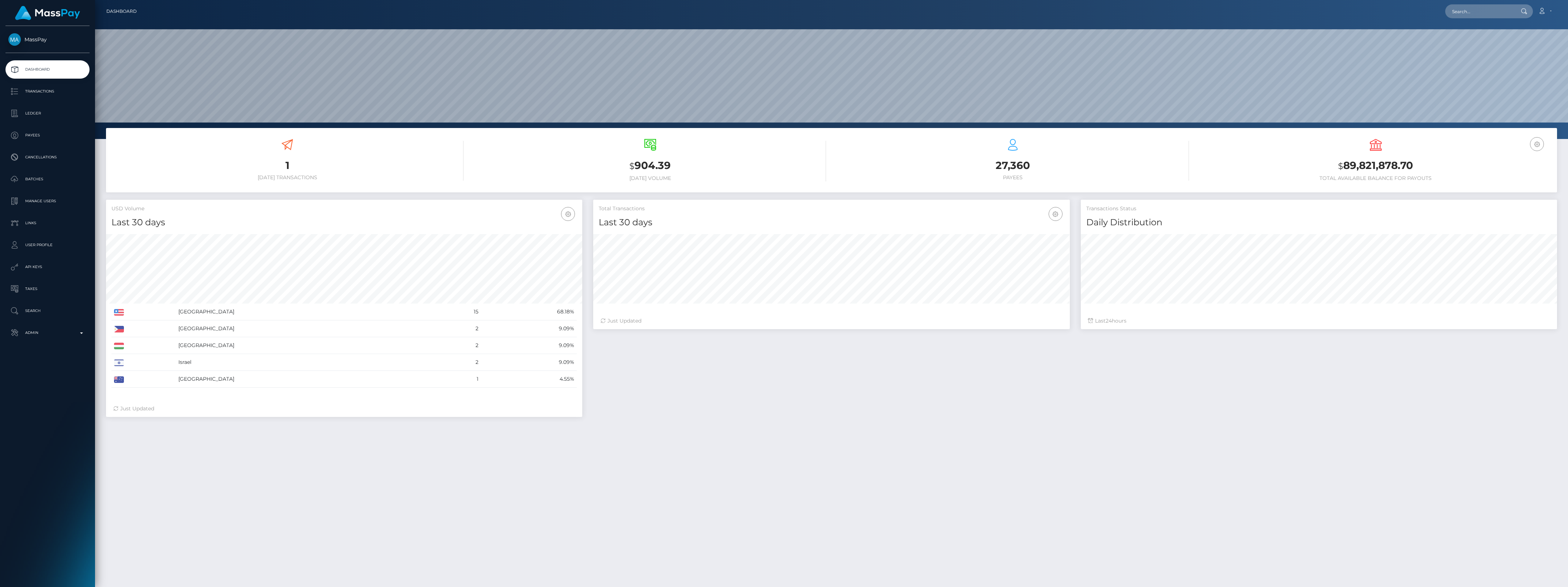
scroll to position [129, 476]
click at [44, 350] on div "MassPay Dashboard Transactions Ledger Payees Cancellations" at bounding box center [47, 306] width 95 height 560
click at [50, 334] on p "Admin" at bounding box center [47, 332] width 78 height 11
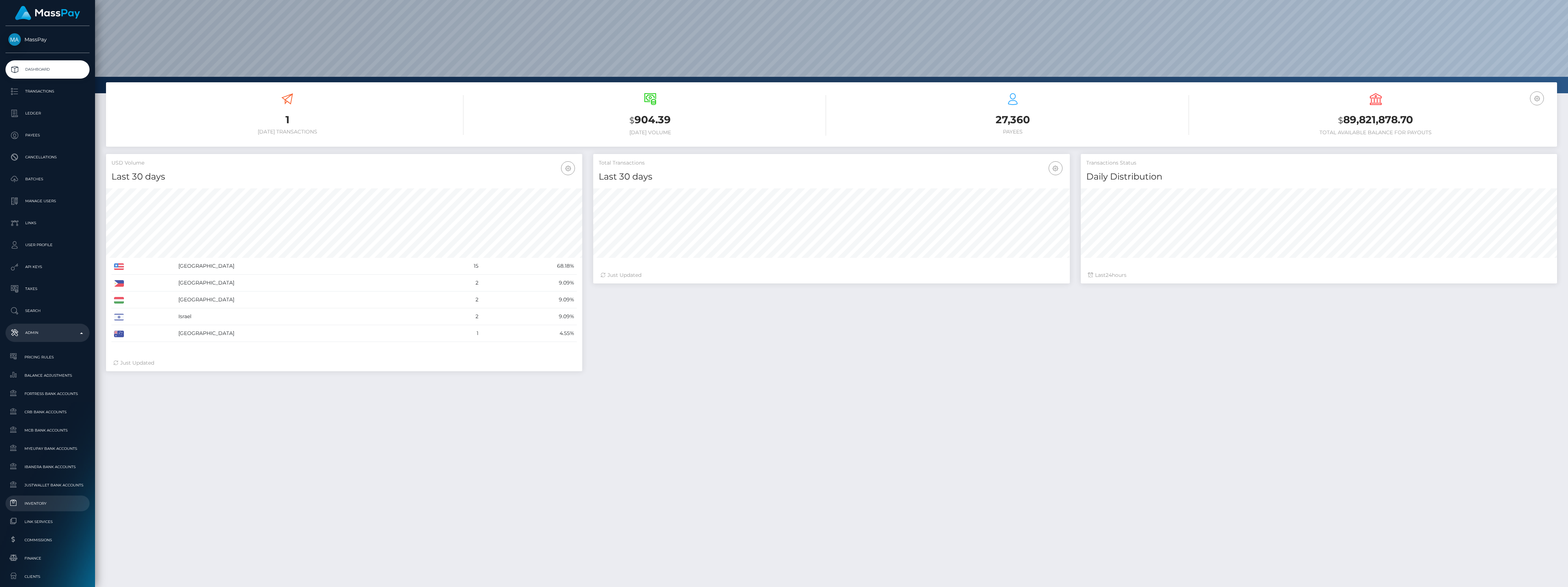
click at [57, 503] on span "Inventory" at bounding box center [47, 504] width 78 height 9
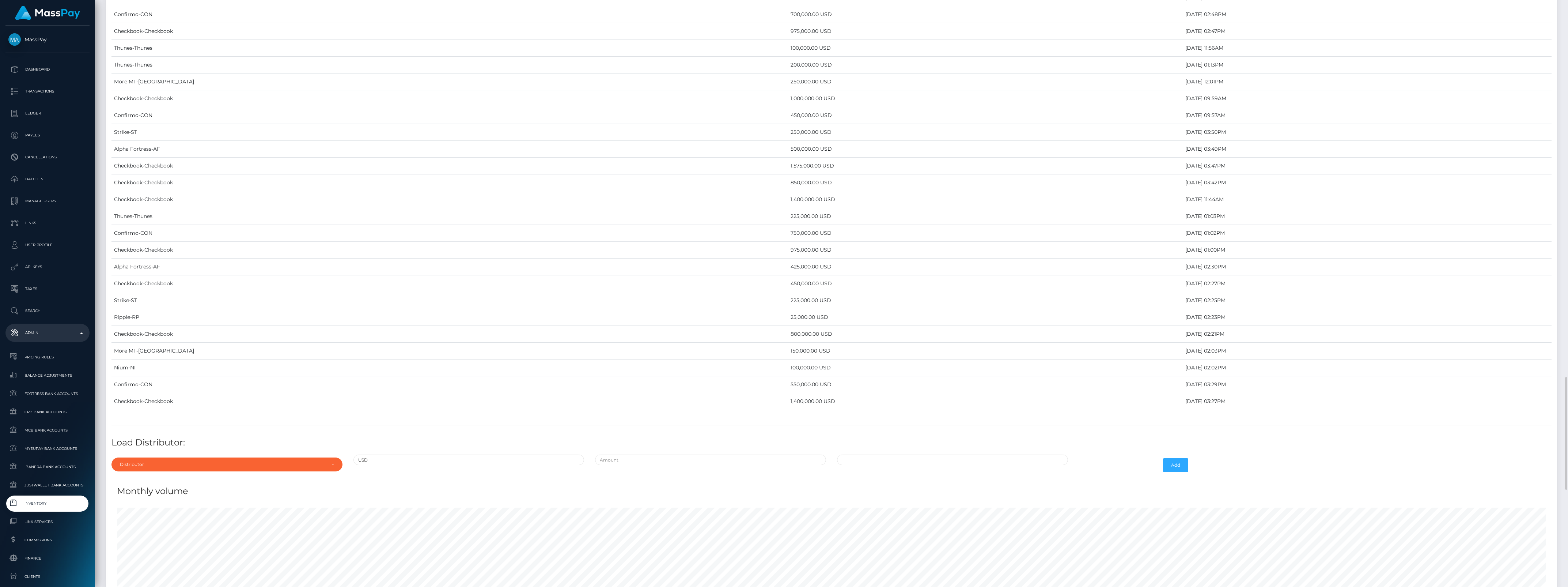
scroll to position [2011, 0]
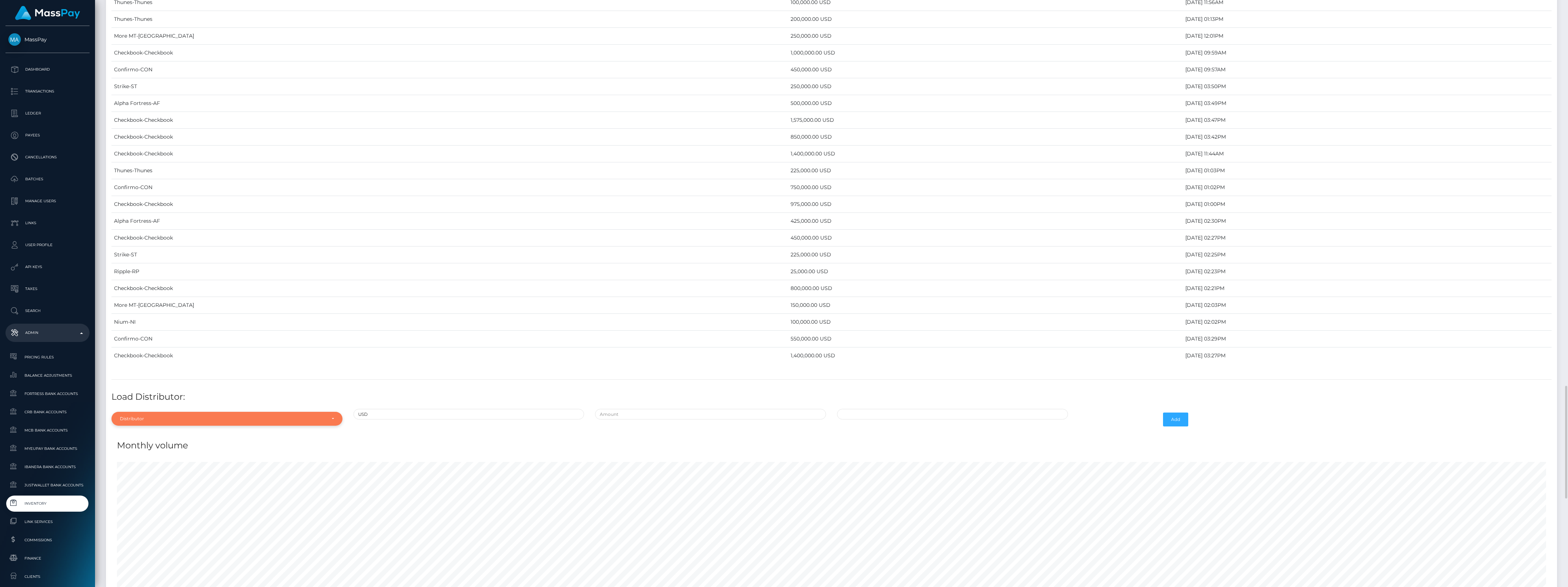
click at [195, 421] on div "Distributor" at bounding box center [223, 419] width 206 height 6
type input "thu"
click at [196, 409] on link "Thunes" at bounding box center [226, 402] width 231 height 13
select select "13"
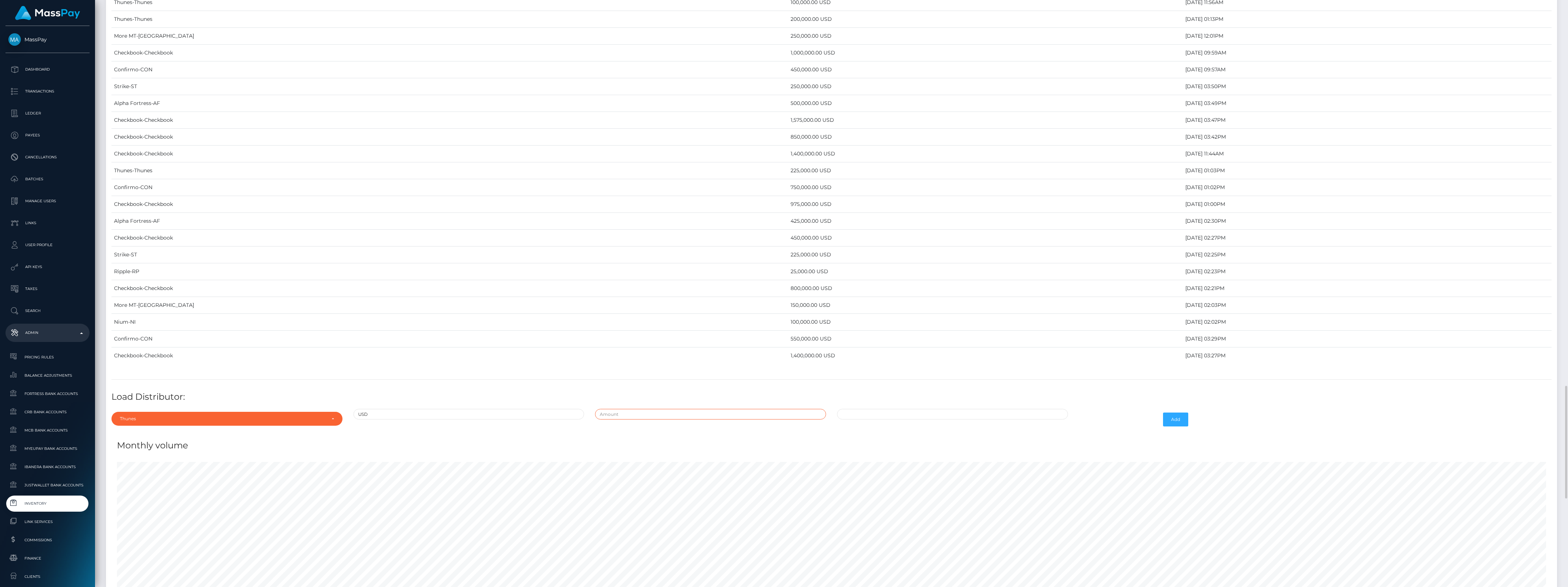
click at [648, 420] on input "text" at bounding box center [710, 413] width 231 height 10
type input "$100,000.0000000"
type input "08/12/2025 12:32 PM"
click at [1172, 426] on button "Add" at bounding box center [1175, 419] width 25 height 14
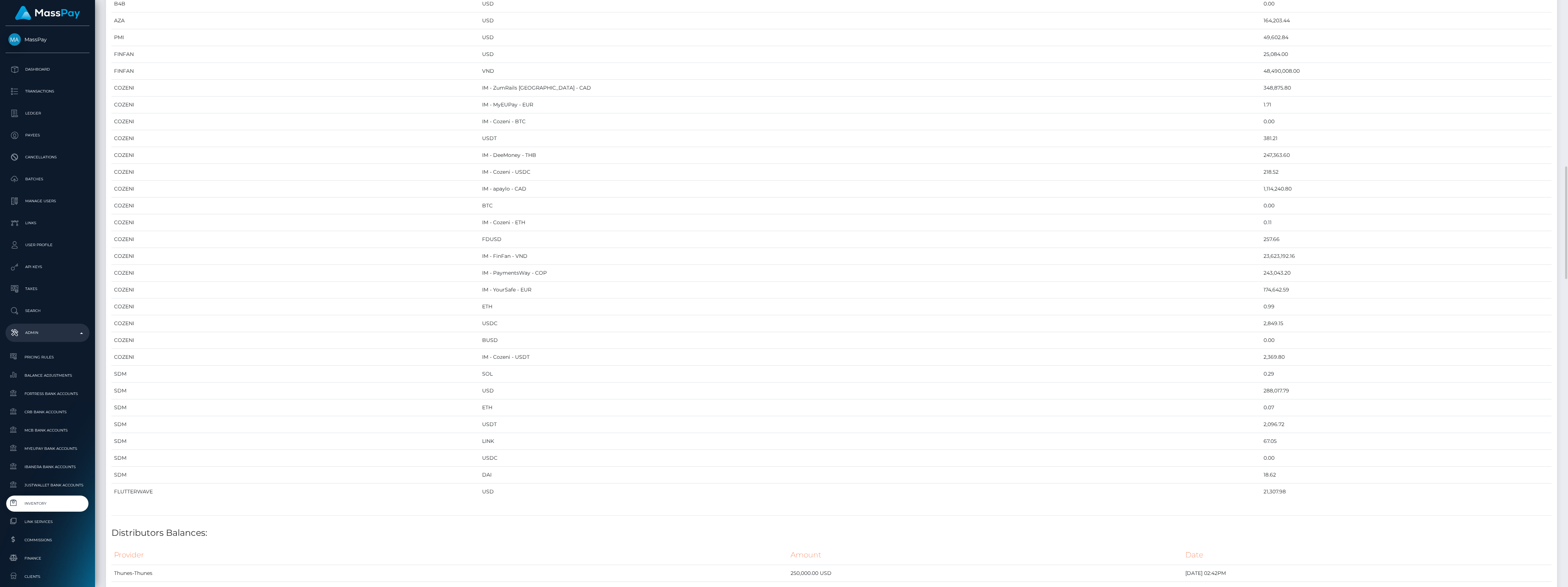
scroll to position [1051, 0]
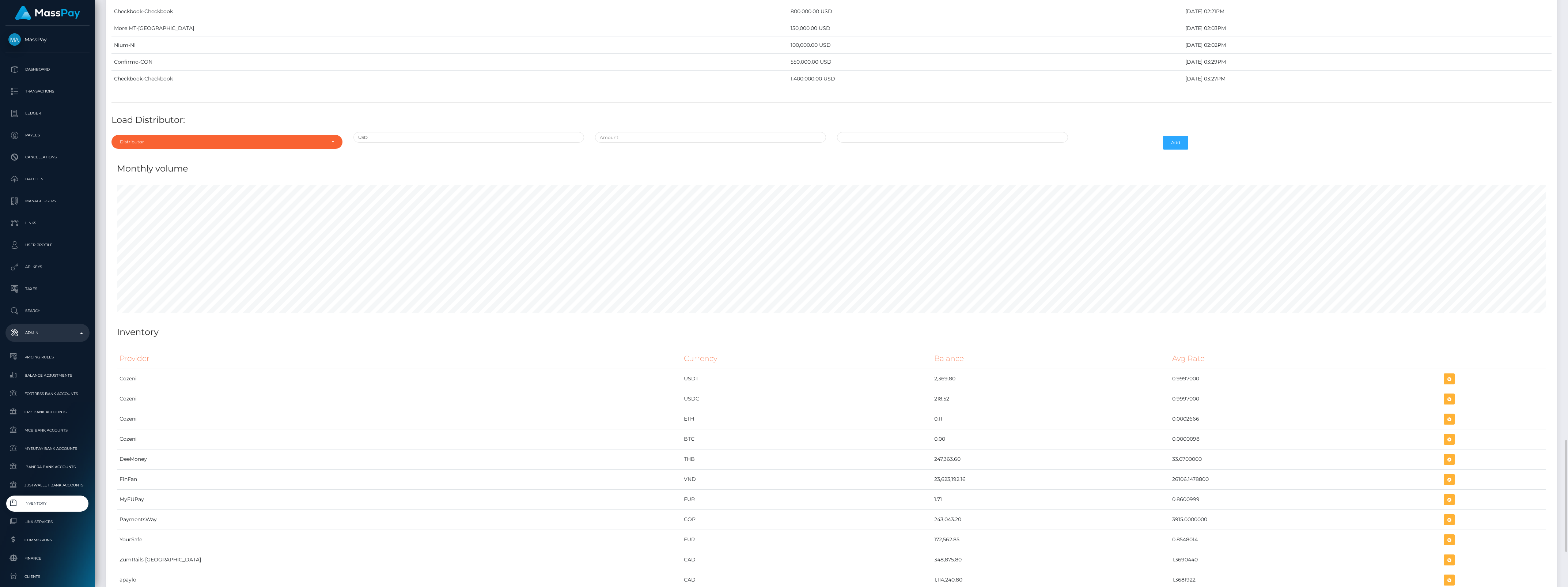
scroll to position [2168, 0]
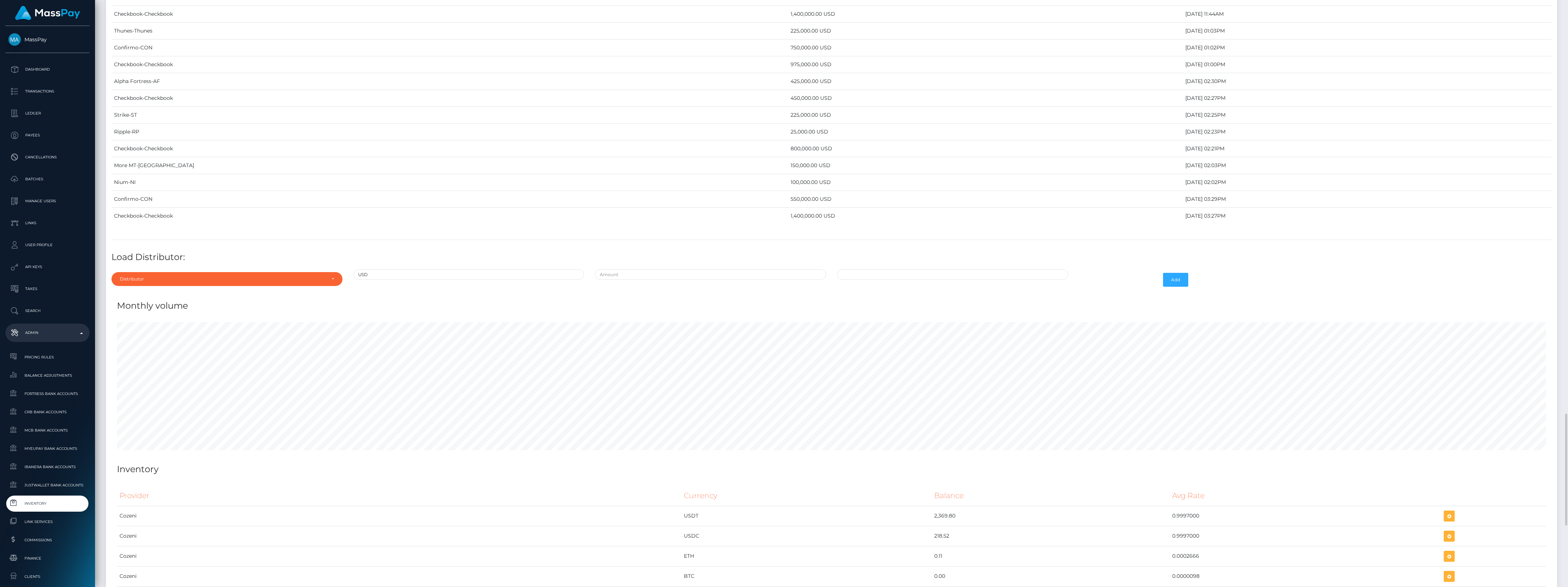
click at [212, 286] on div "Distributor" at bounding box center [226, 279] width 231 height 14
click at [156, 302] on input "Search" at bounding box center [227, 297] width 225 height 10
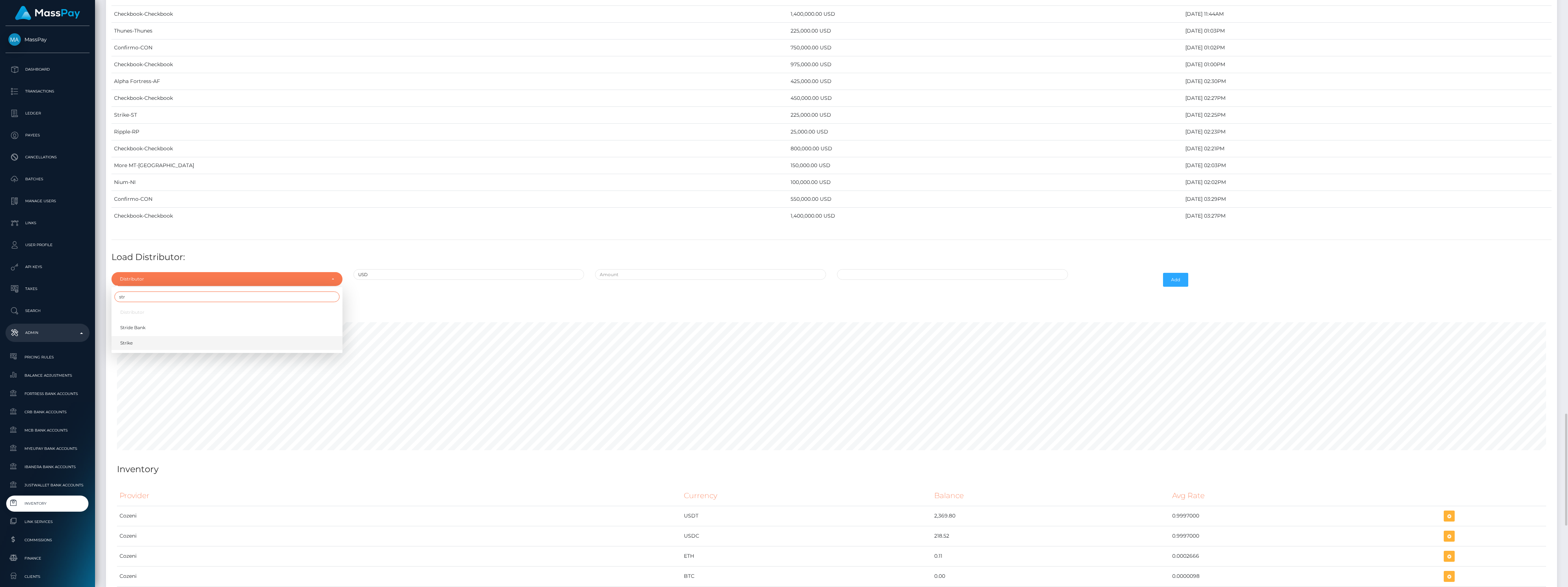
type input "str"
click at [163, 350] on link "Strike" at bounding box center [226, 343] width 231 height 13
select select "43"
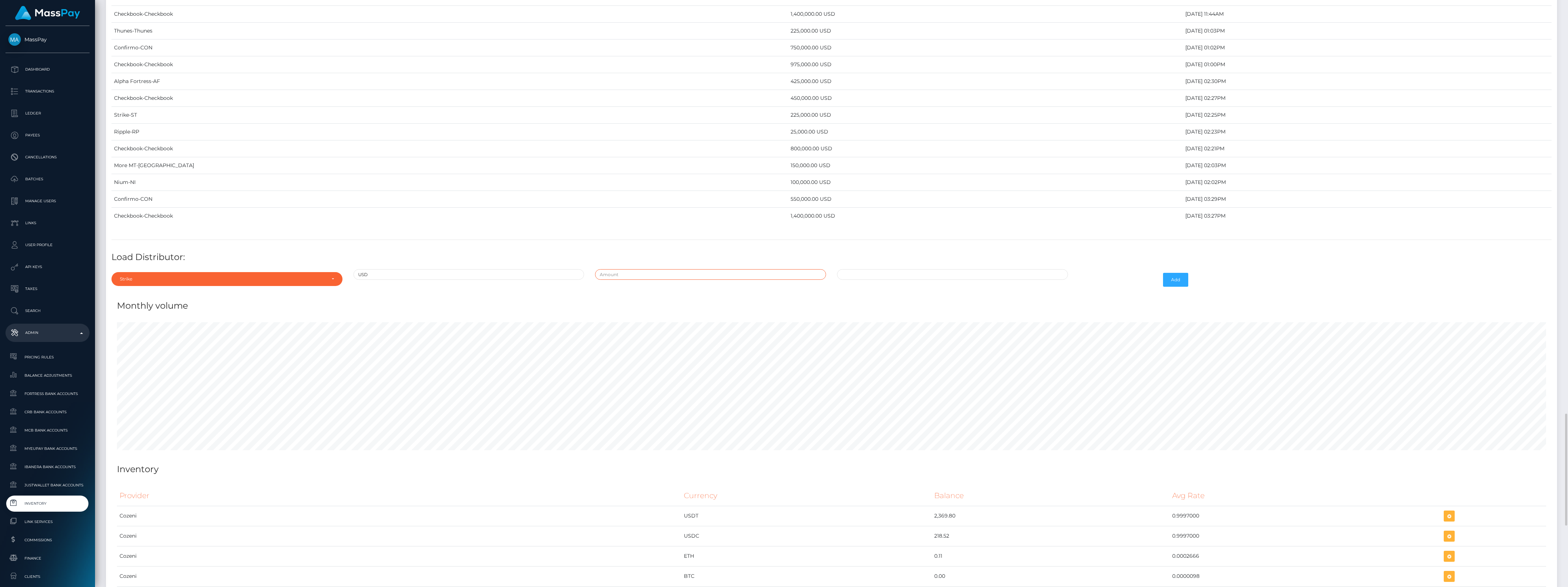
click at [623, 279] on input "text" at bounding box center [710, 274] width 231 height 10
type input "$250,000.0000000"
type input "08/12/2025 12:34 PM"
click at [1169, 286] on button "Add" at bounding box center [1175, 279] width 25 height 14
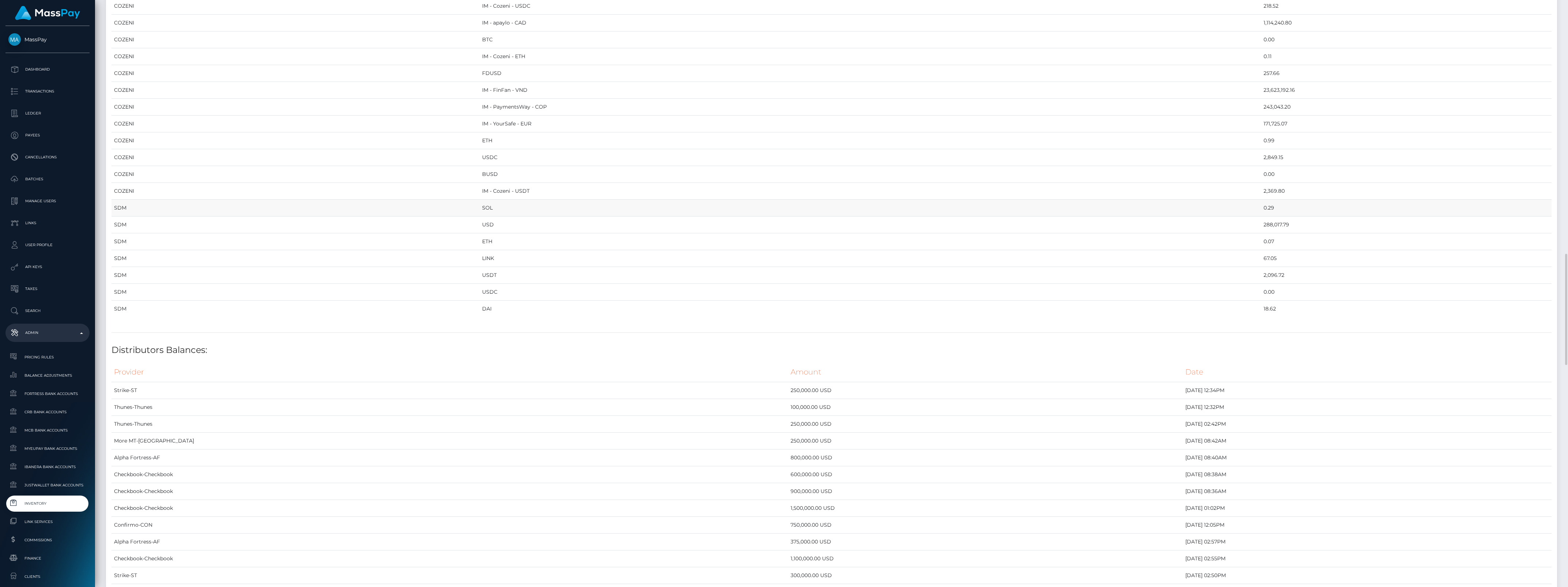
scroll to position [1097, 0]
drag, startPoint x: 614, startPoint y: 350, endPoint x: 809, endPoint y: 357, distance: 195.1
click at [809, 353] on tr "Strike-ST 250,000.00 USD [DATE] 12:34PM" at bounding box center [831, 345] width 1440 height 17
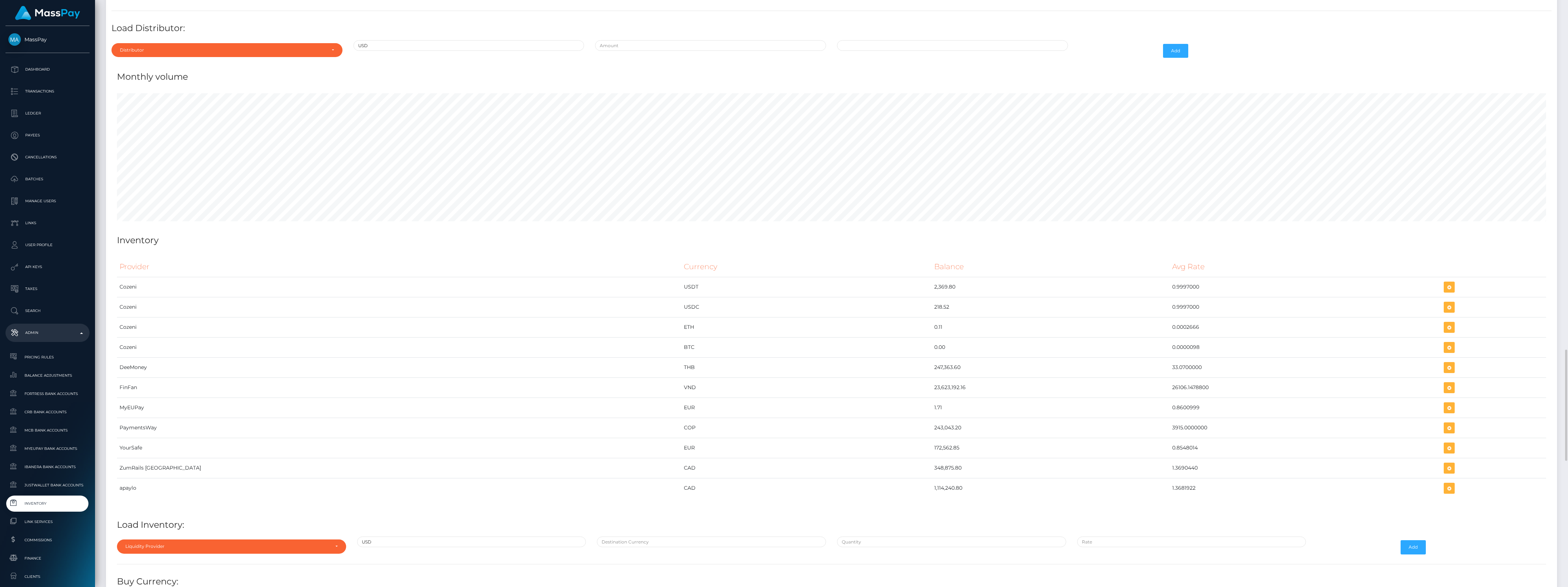
scroll to position [2276, 0]
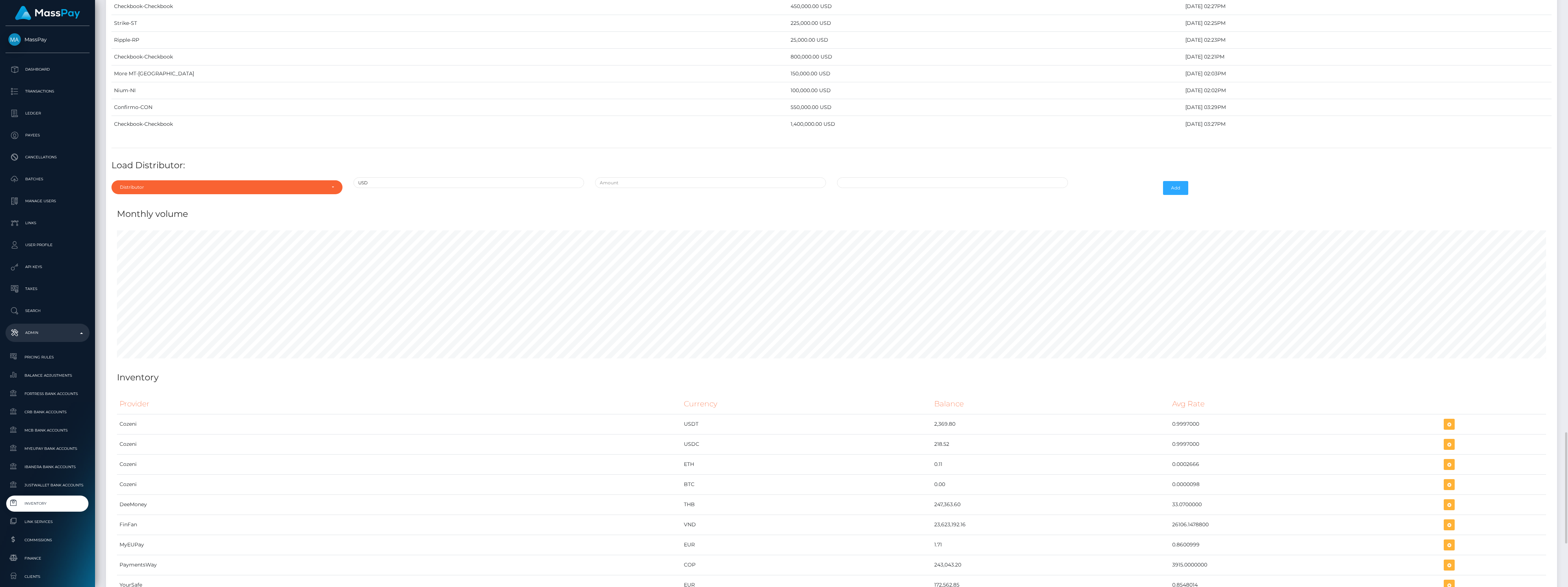
click at [222, 191] on div "Distributor Alpha Fortress Apaylo Aquanow AZA Beam Braid Checkbook Circle Confi…" at bounding box center [227, 188] width 242 height 21
click at [221, 190] on div "Distributor" at bounding box center [223, 188] width 206 height 6
click at [168, 243] on link "Alpha Fortress" at bounding box center [226, 236] width 231 height 13
select select "24"
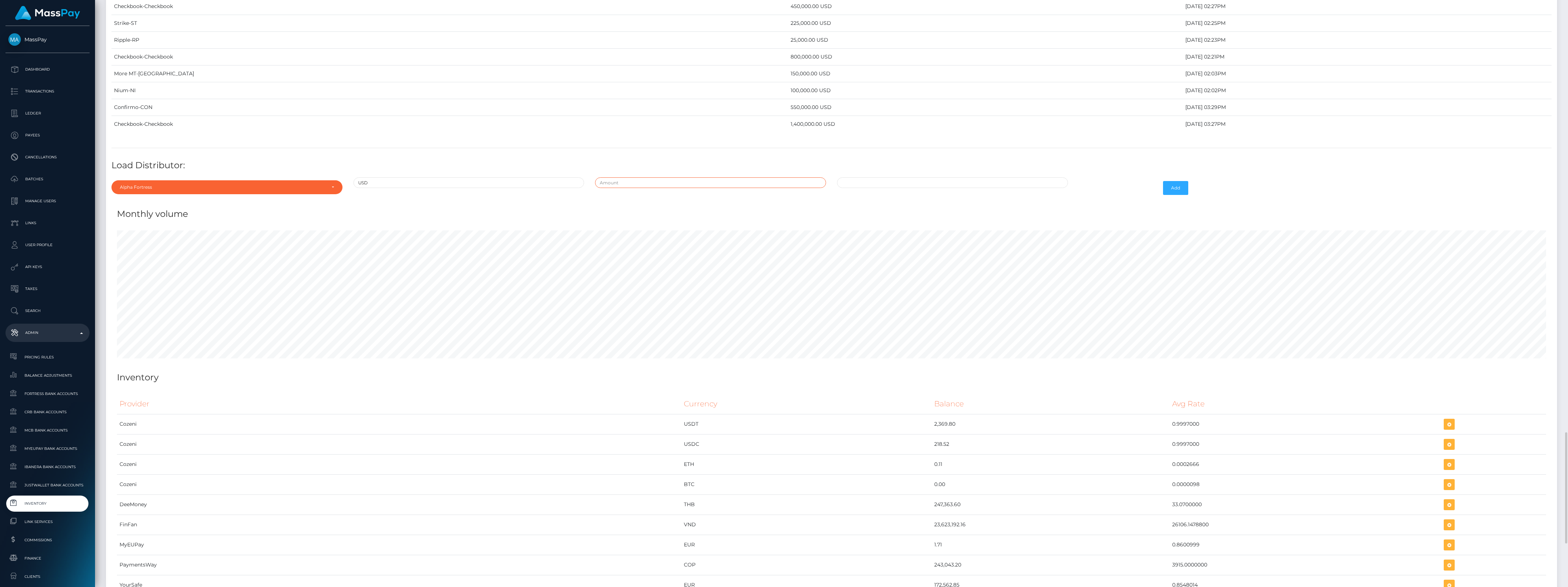
click at [719, 188] on input "text" at bounding box center [710, 182] width 231 height 10
type input "$900,000.0000000"
type input "08/12/2025 12:35 PM"
click at [1174, 195] on button "Add" at bounding box center [1175, 188] width 25 height 14
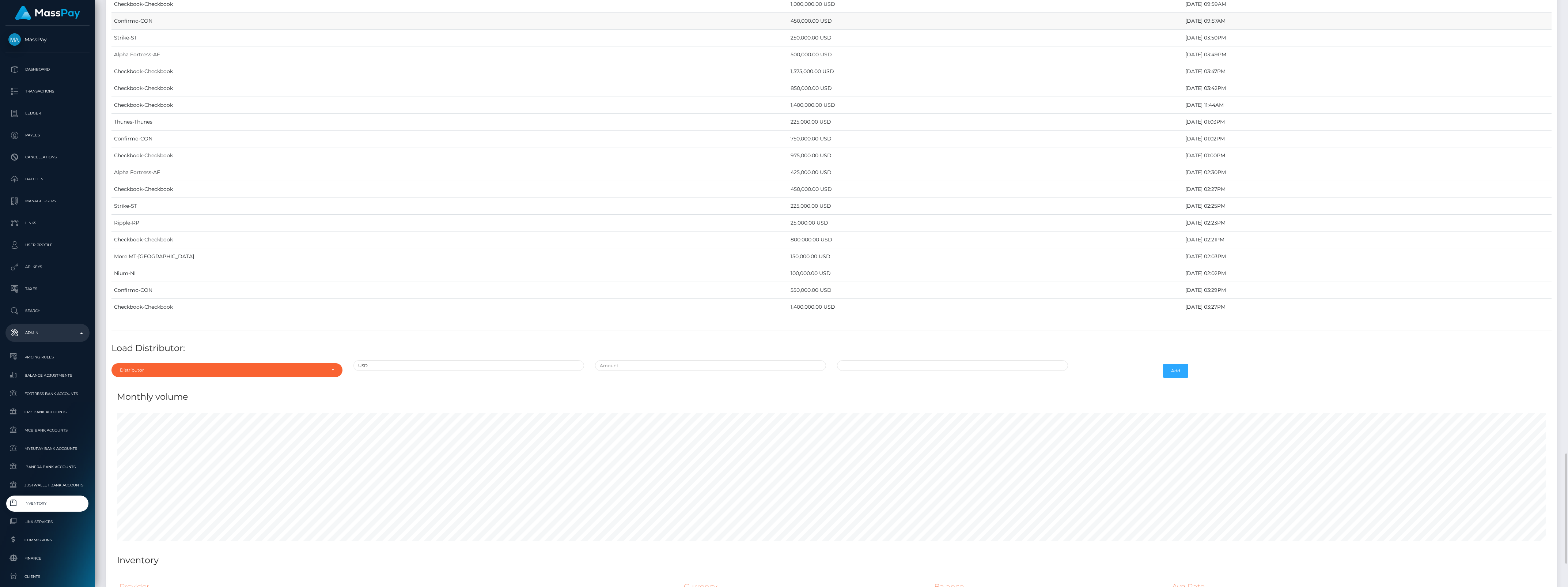
scroll to position [2355, 0]
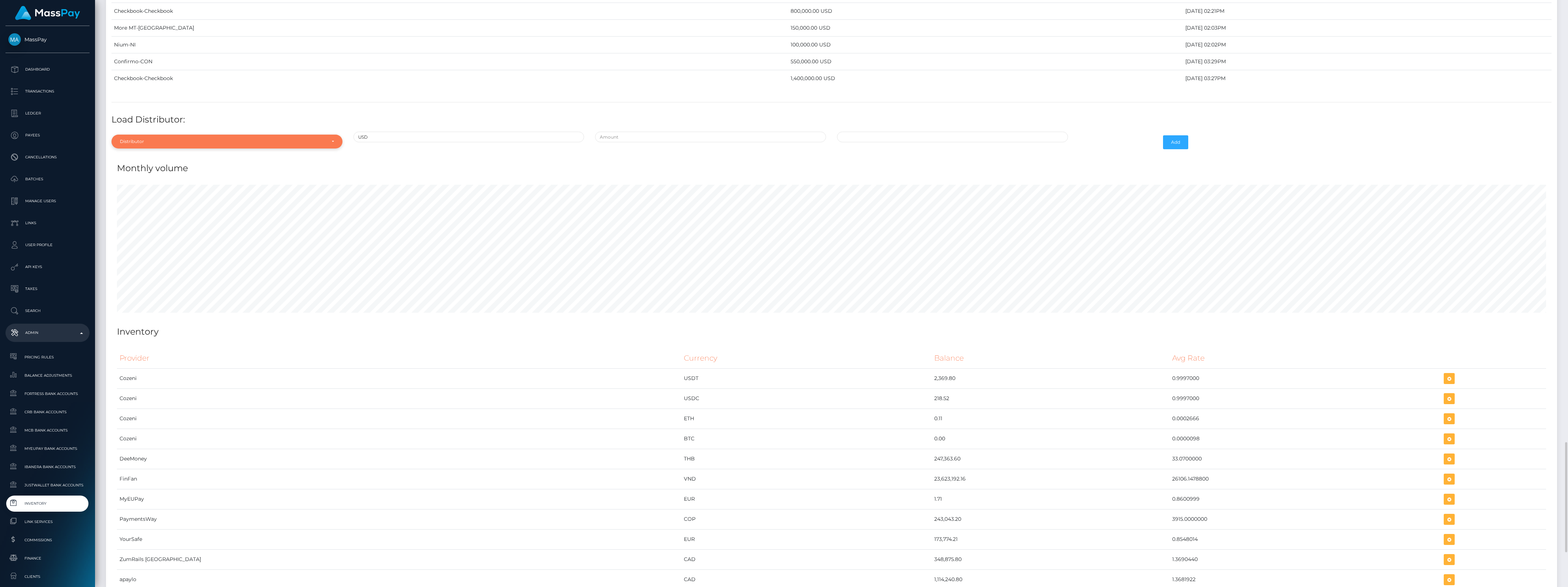
click at [168, 147] on div "Distributor" at bounding box center [226, 141] width 231 height 14
click at [166, 164] on input "Search" at bounding box center [227, 159] width 225 height 10
type input "check"
click at [170, 181] on link "Checkbook" at bounding box center [226, 175] width 231 height 13
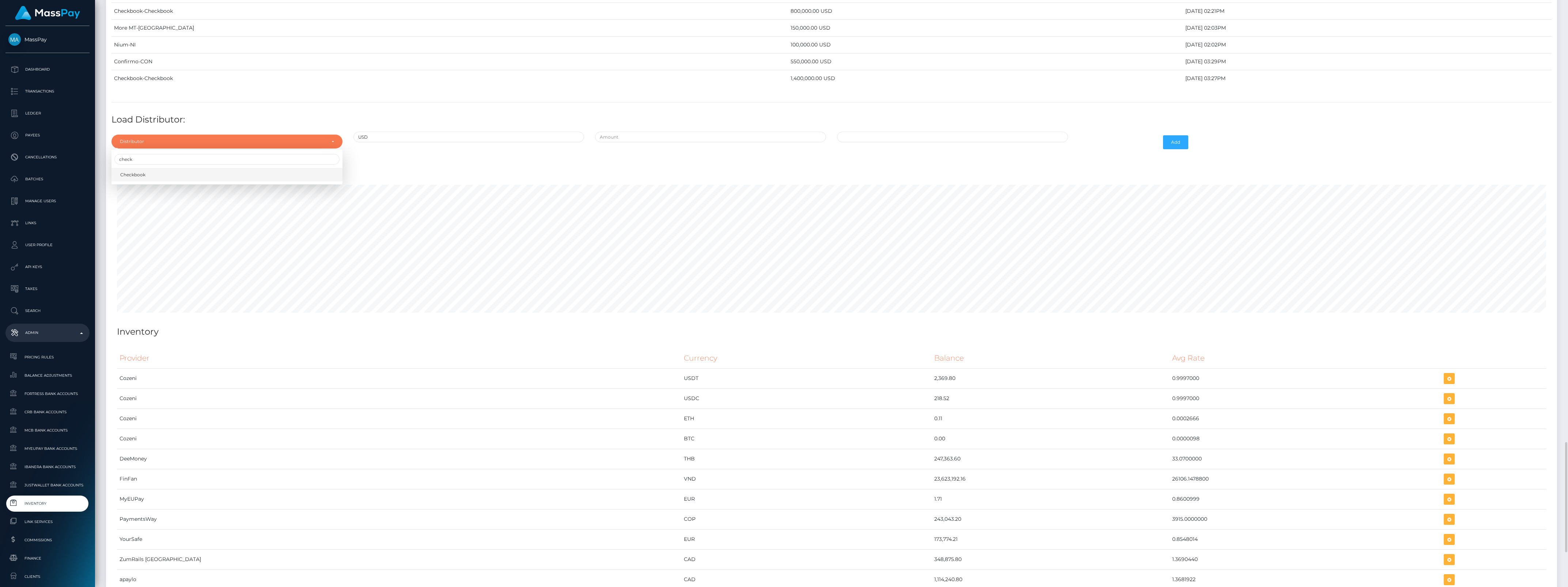
select select "7"
click at [629, 142] on input "text" at bounding box center [710, 136] width 231 height 10
type input "$725,000.0000000"
type input "08/12/2025 12:42 PM"
click at [1175, 147] on button "Add" at bounding box center [1175, 142] width 25 height 14
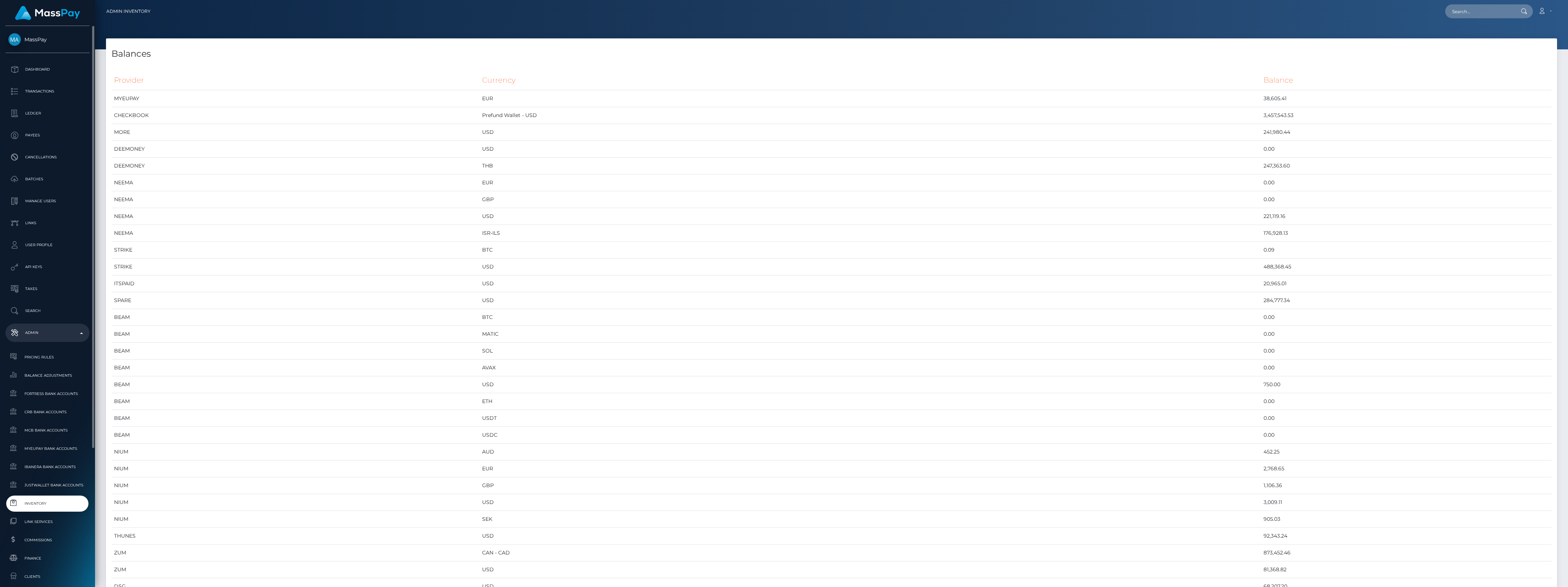
scroll to position [46, 0]
click at [40, 483] on link "Link Services" at bounding box center [47, 476] width 84 height 16
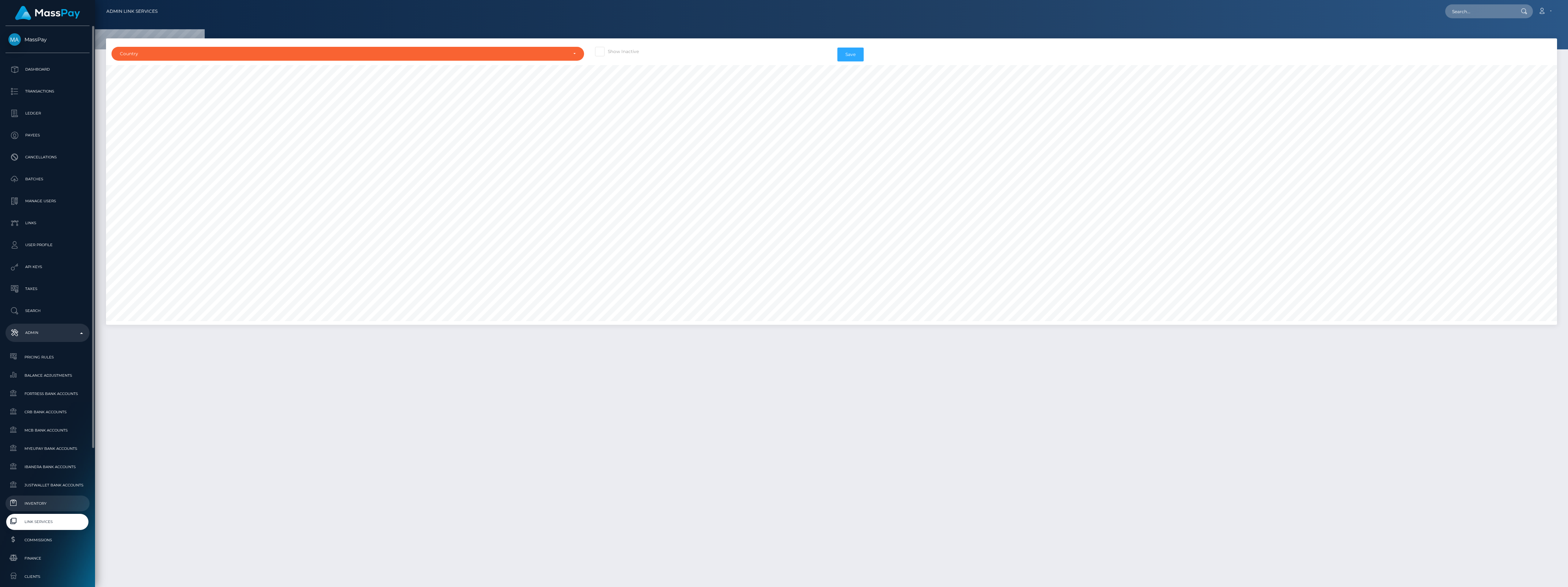
click at [39, 507] on span "Inventory" at bounding box center [47, 504] width 78 height 9
click at [43, 497] on link "Inventory" at bounding box center [47, 504] width 84 height 16
click at [26, 503] on span "Inventory" at bounding box center [47, 504] width 78 height 9
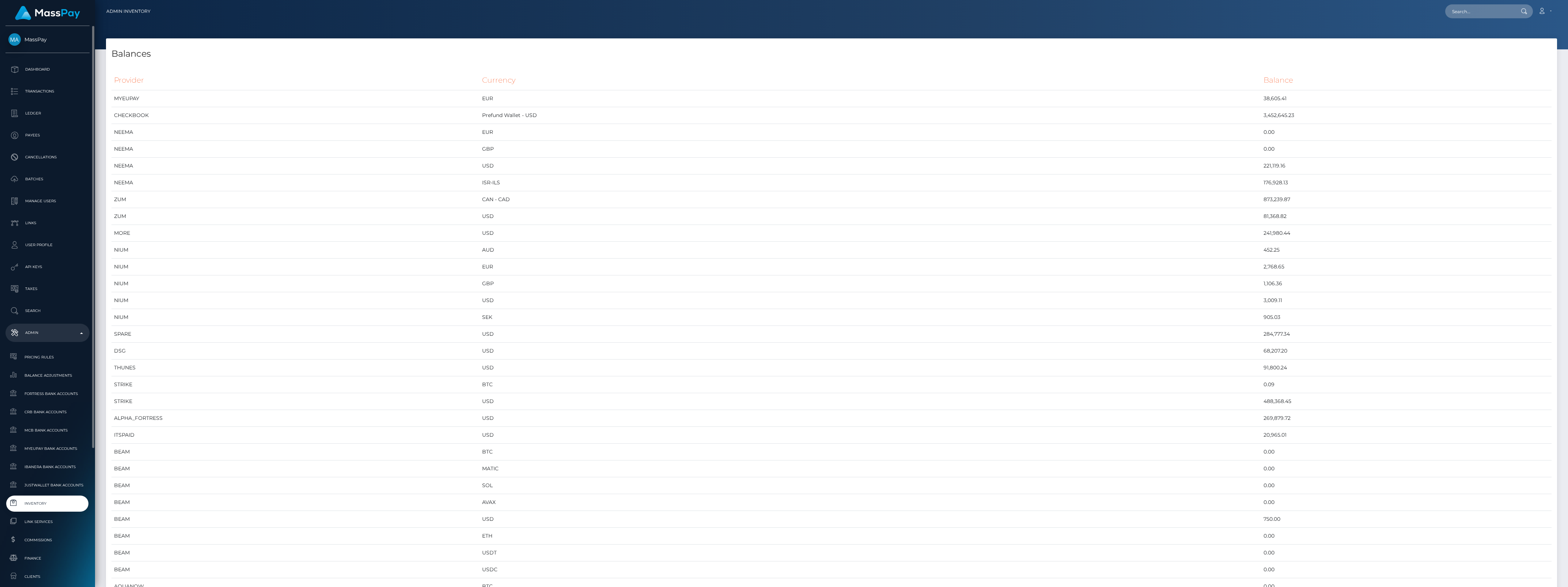
scroll to position [202, 0]
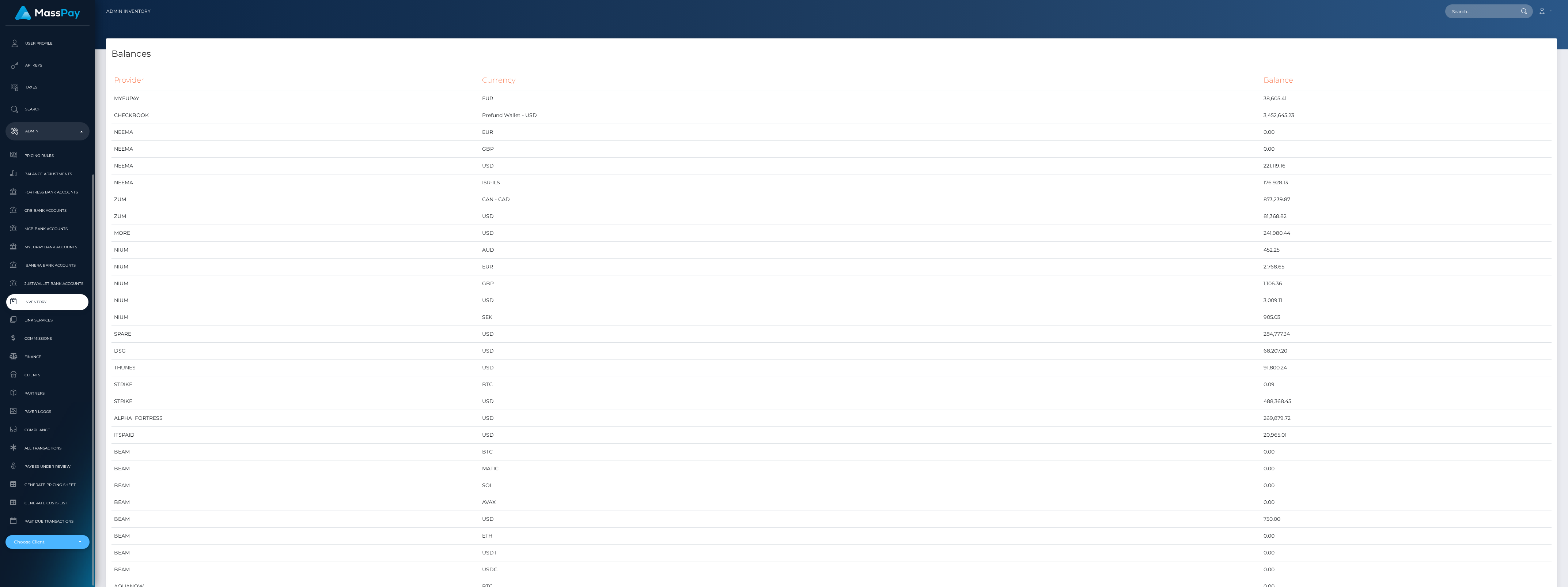
click at [54, 540] on div "Choose Client" at bounding box center [43, 542] width 59 height 6
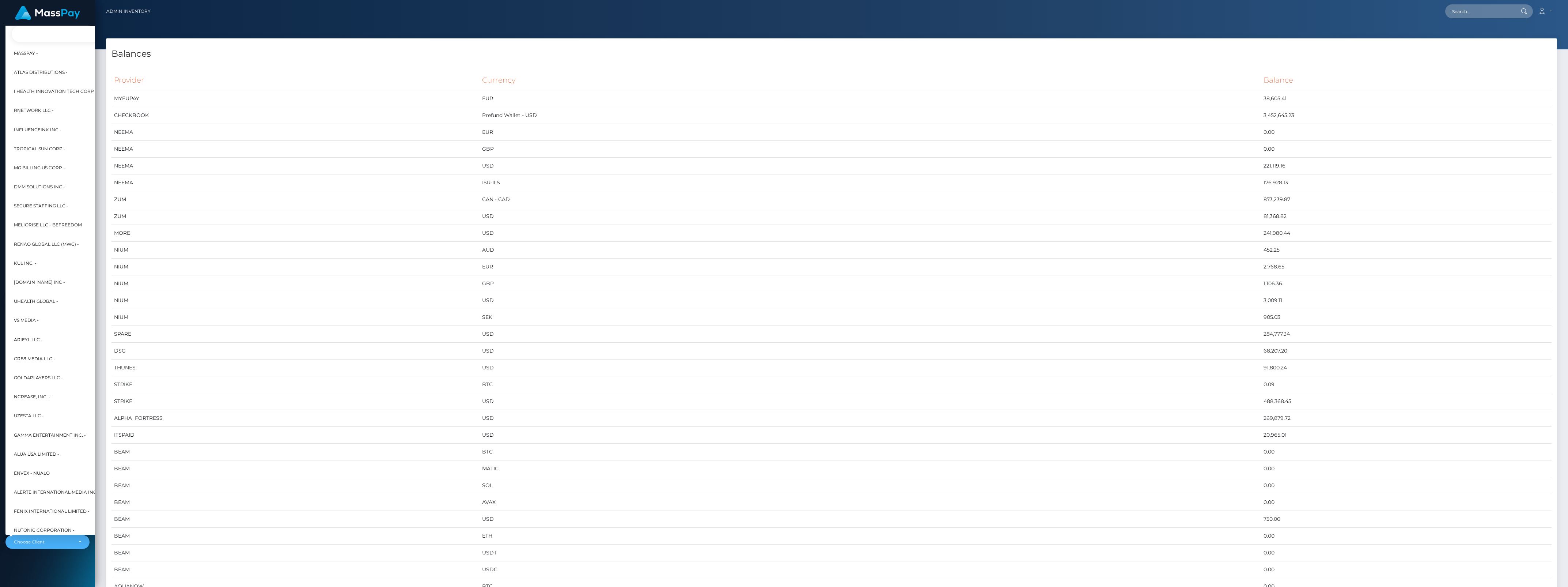
scroll to position [0, 8]
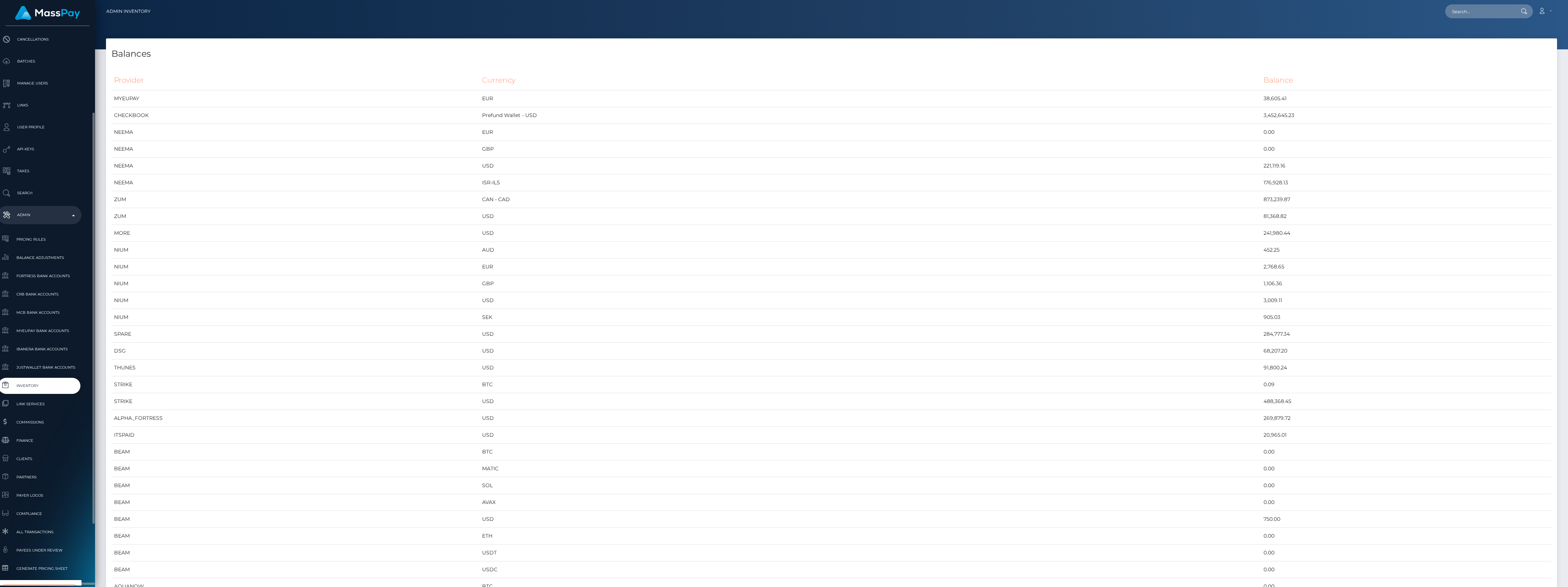
type input "whop"
select select "338"
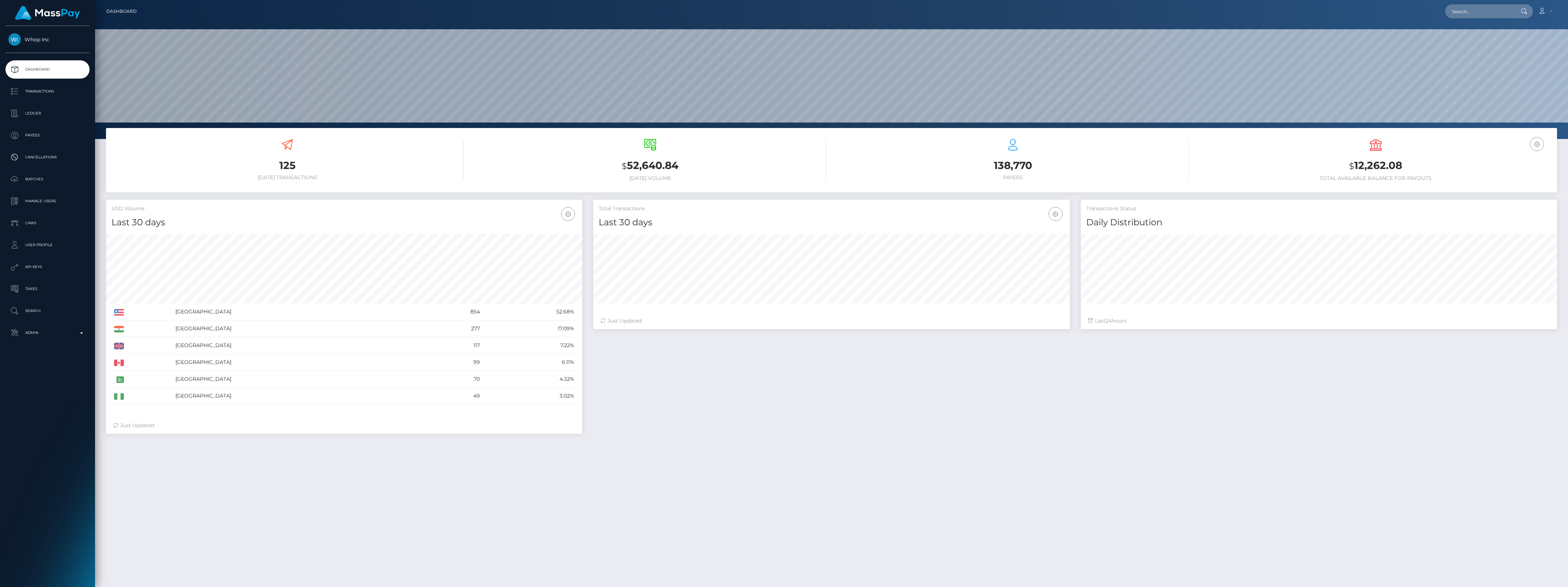
scroll to position [129, 476]
click at [53, 339] on link "Admin" at bounding box center [47, 332] width 84 height 18
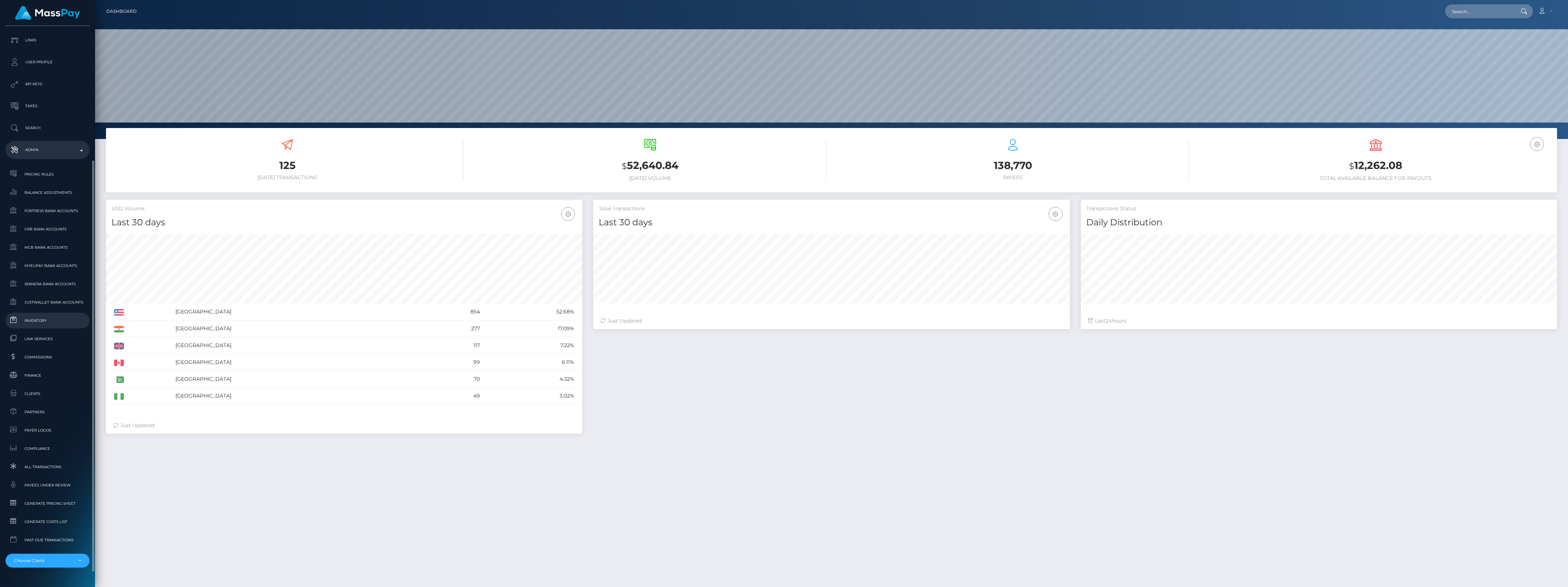
click at [60, 326] on link "Inventory" at bounding box center [47, 320] width 84 height 16
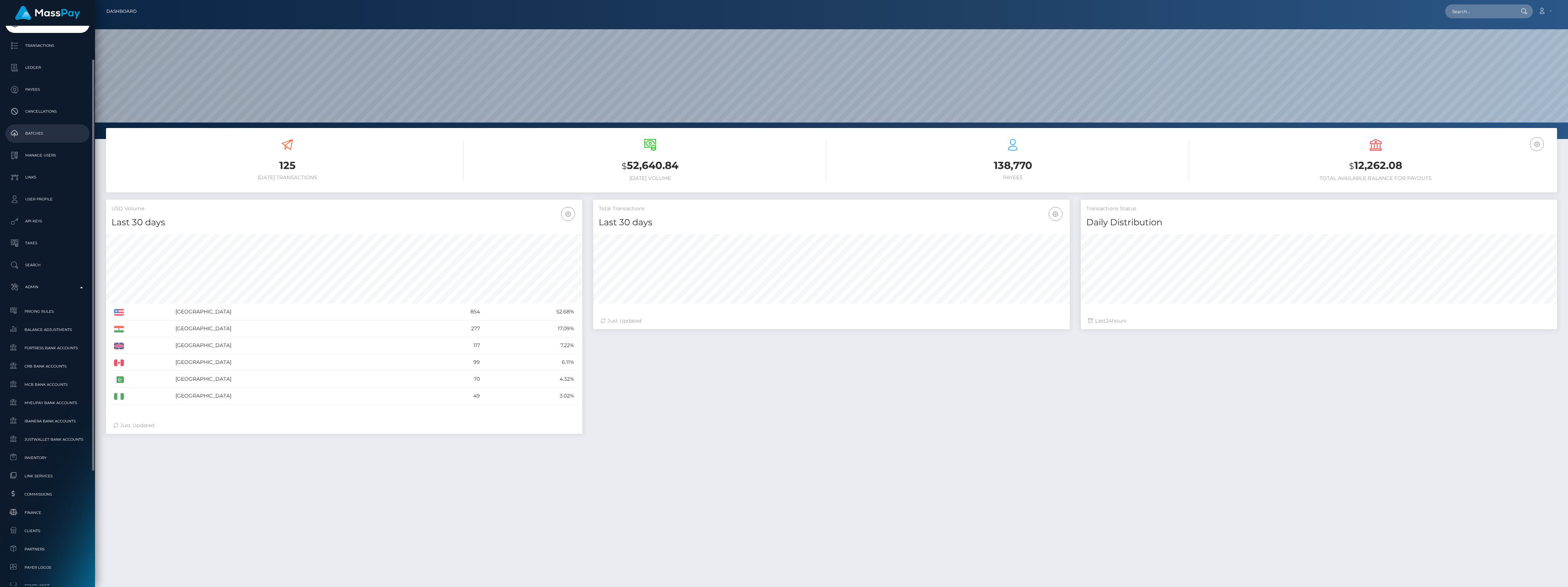
scroll to position [0, 0]
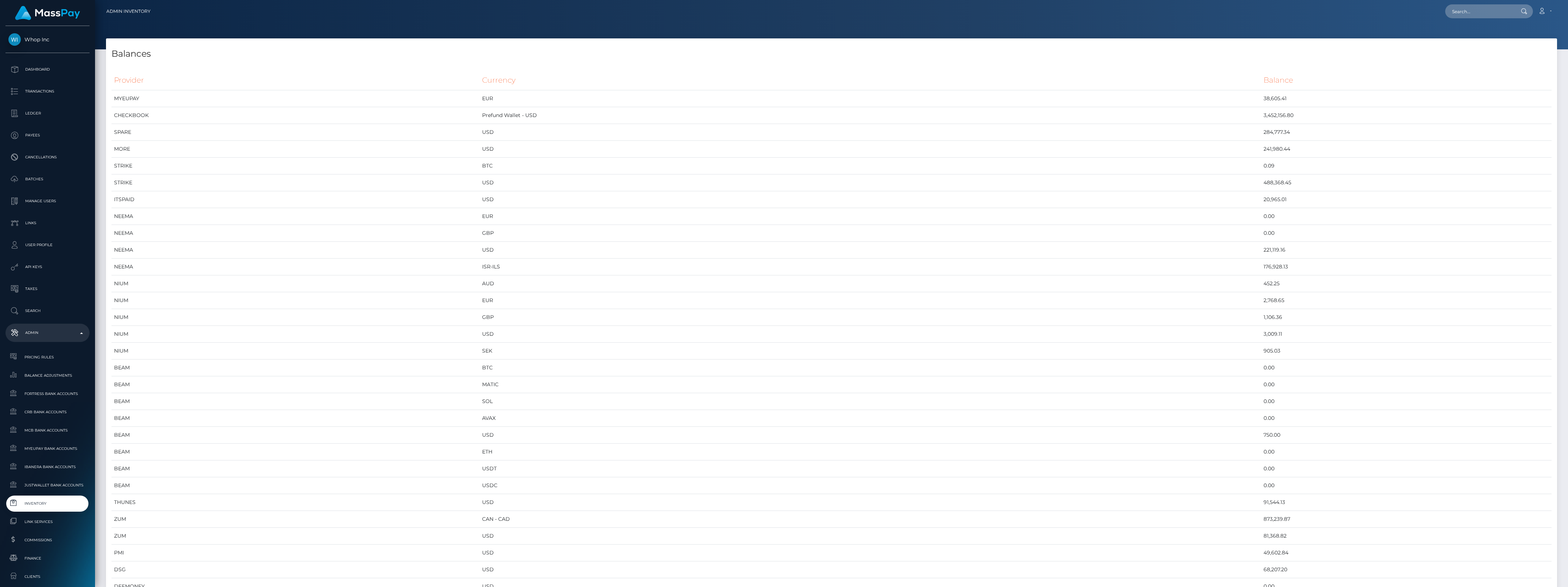
scroll to position [3060, 1451]
